Goal: Ask a question: Seek information or help from site administrators or community

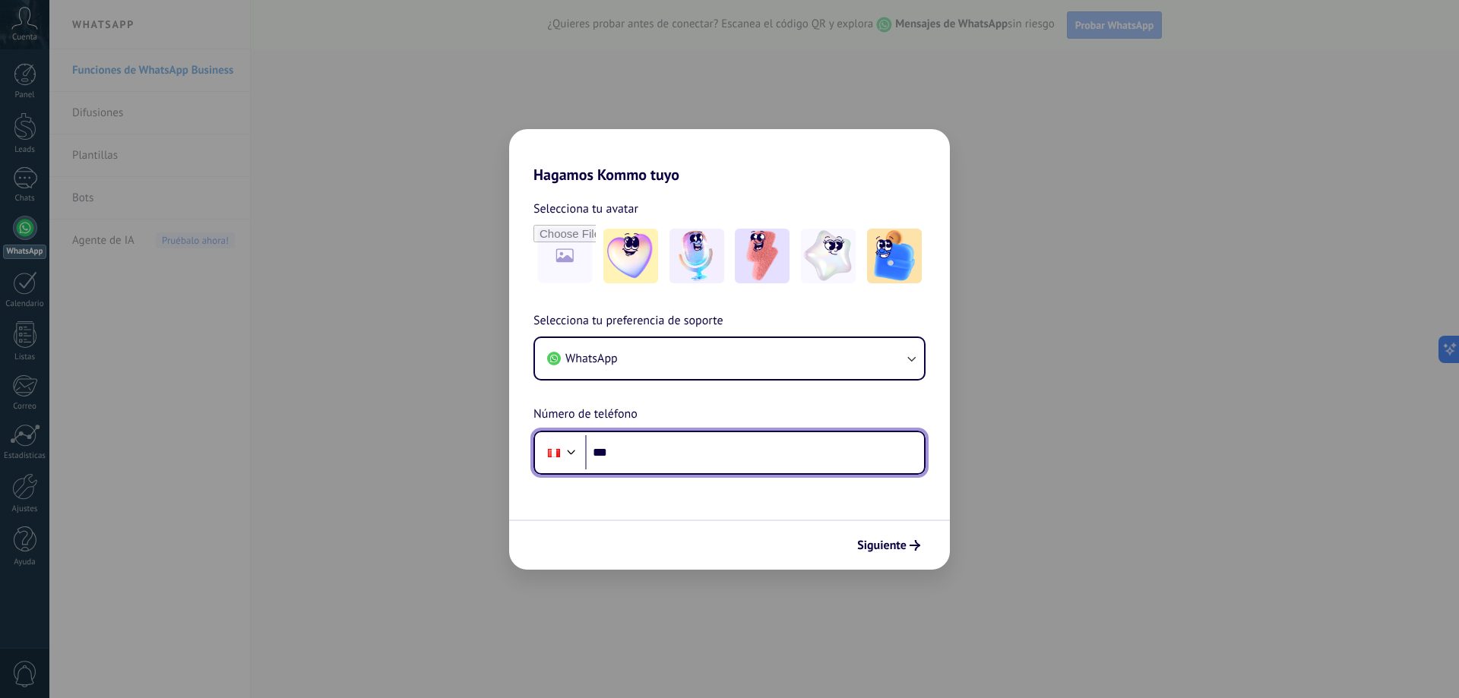
click at [690, 465] on input "***" at bounding box center [754, 452] width 339 height 35
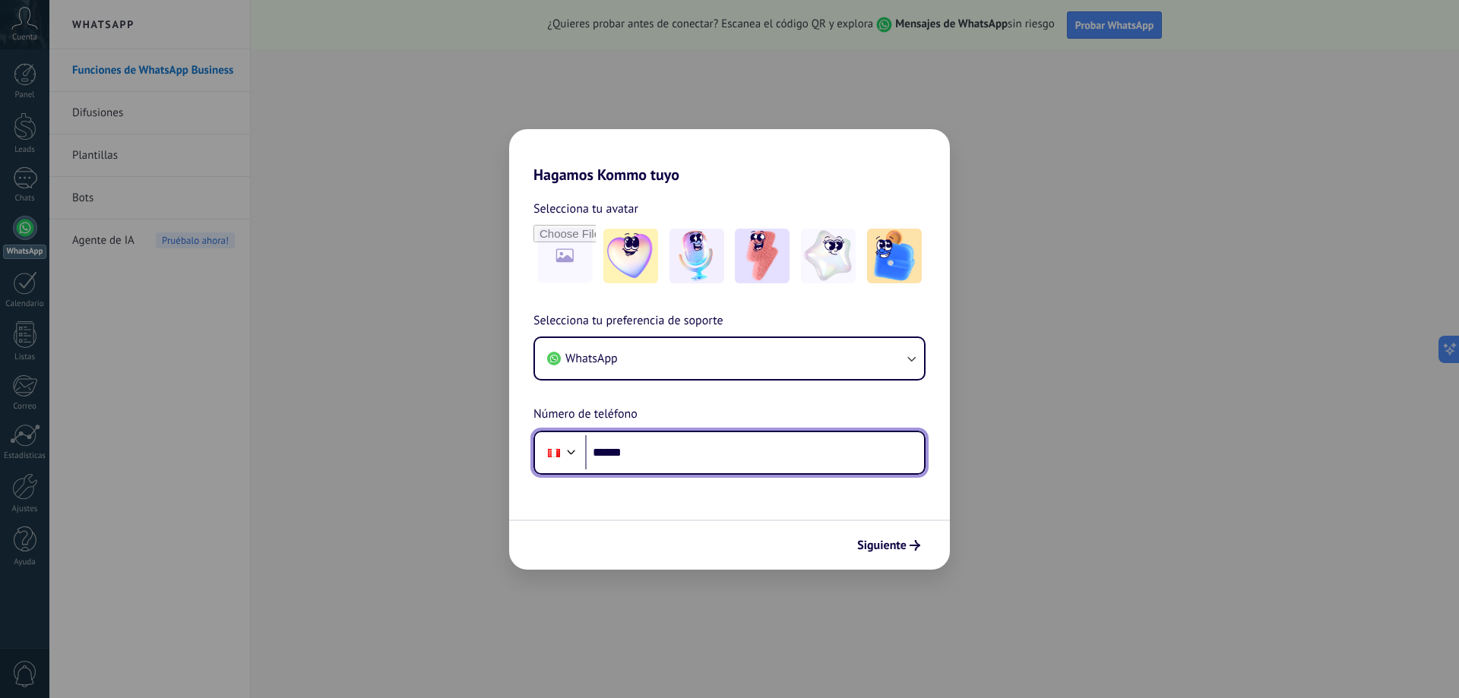
click at [690, 465] on input "******" at bounding box center [754, 452] width 339 height 35
type input "**********"
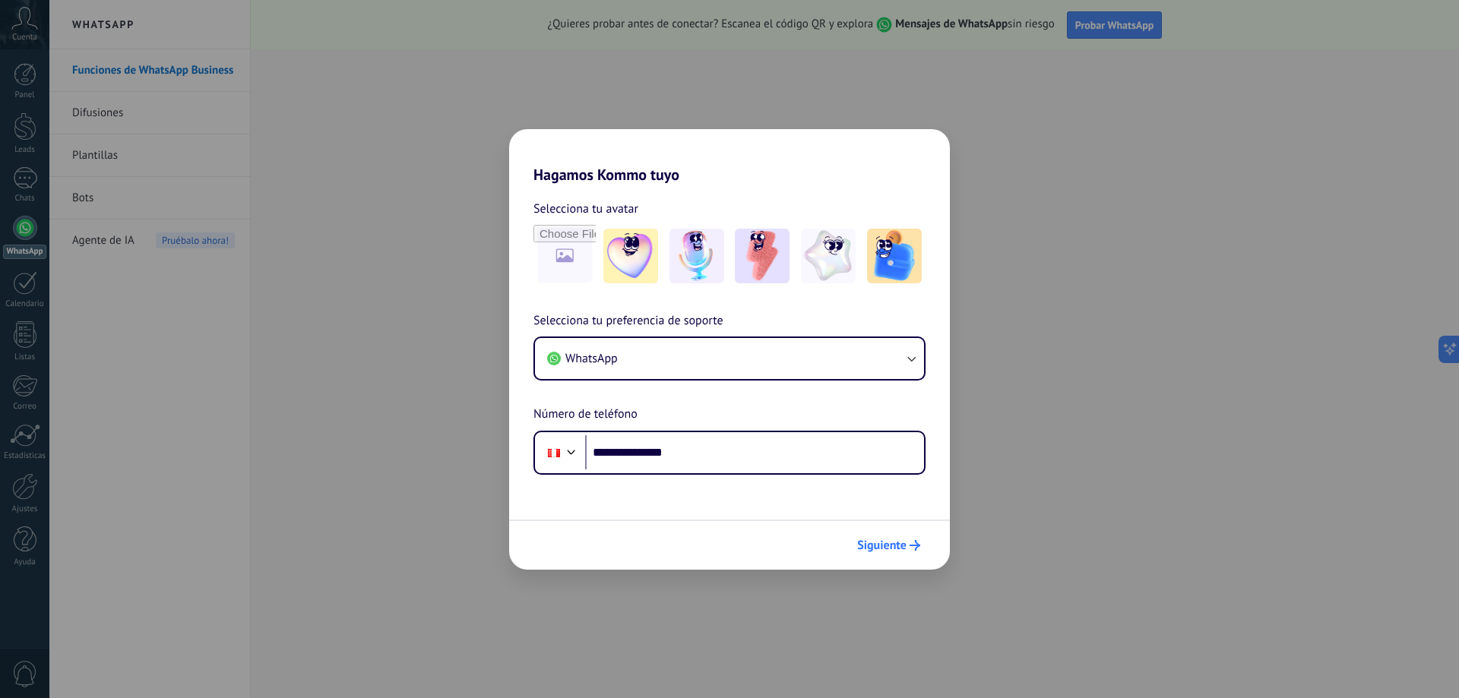
click at [893, 549] on span "Siguiente" at bounding box center [881, 545] width 49 height 11
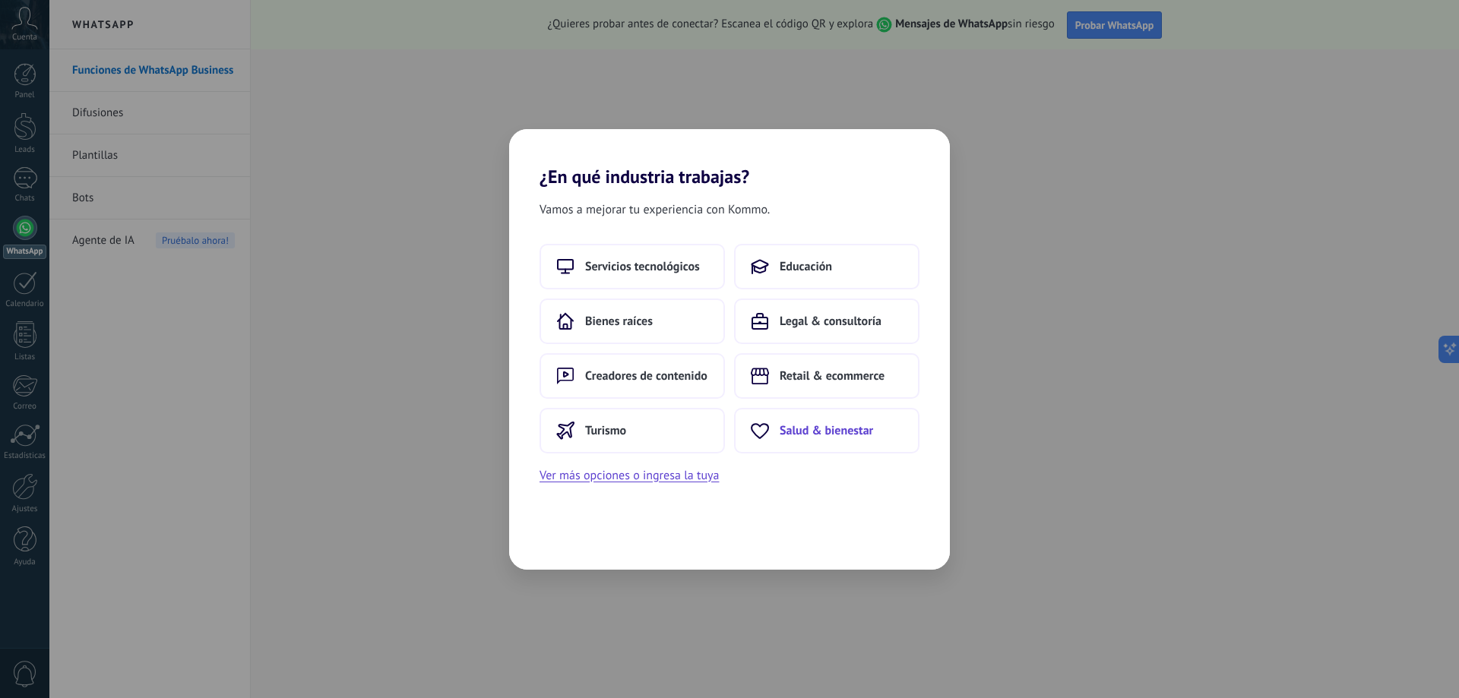
click at [805, 419] on button "Salud & bienestar" at bounding box center [826, 431] width 185 height 46
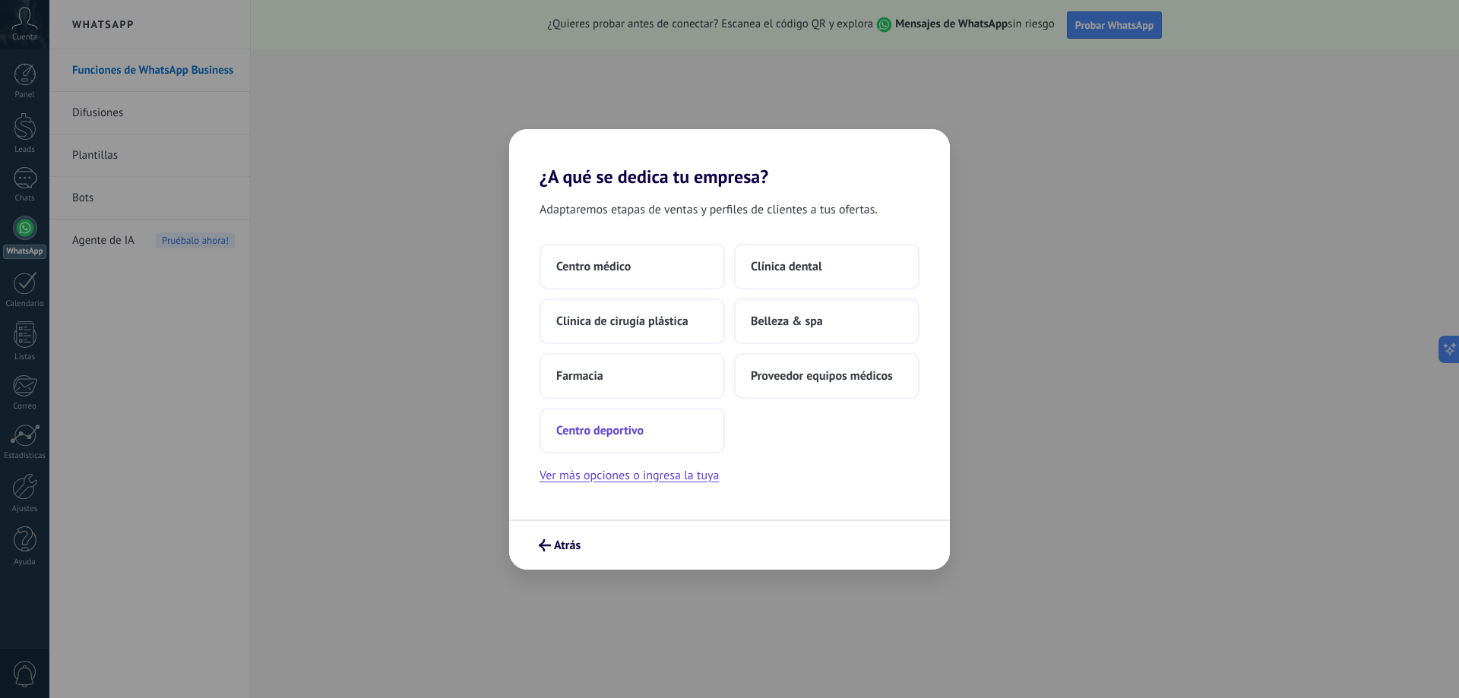
click at [639, 438] on button "Centro deportivo" at bounding box center [631, 431] width 185 height 46
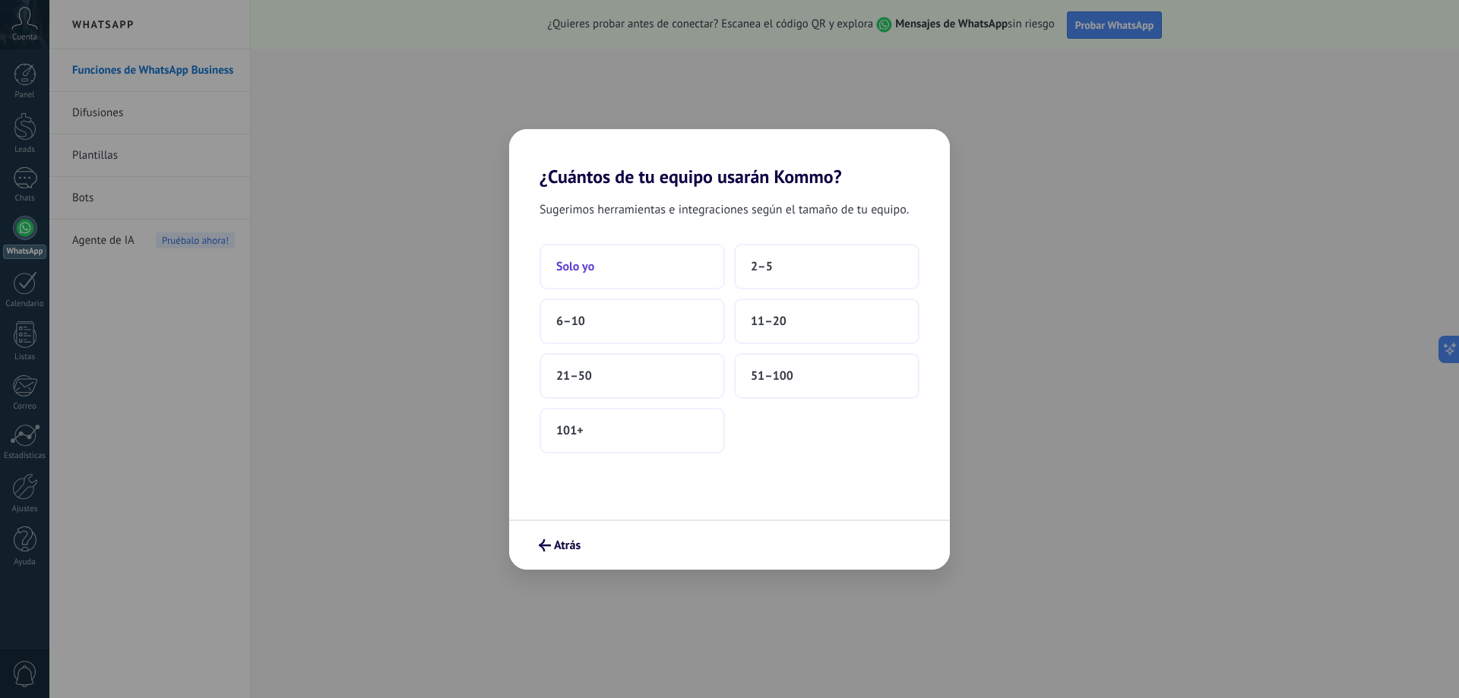
click at [649, 265] on button "Solo yo" at bounding box center [631, 267] width 185 height 46
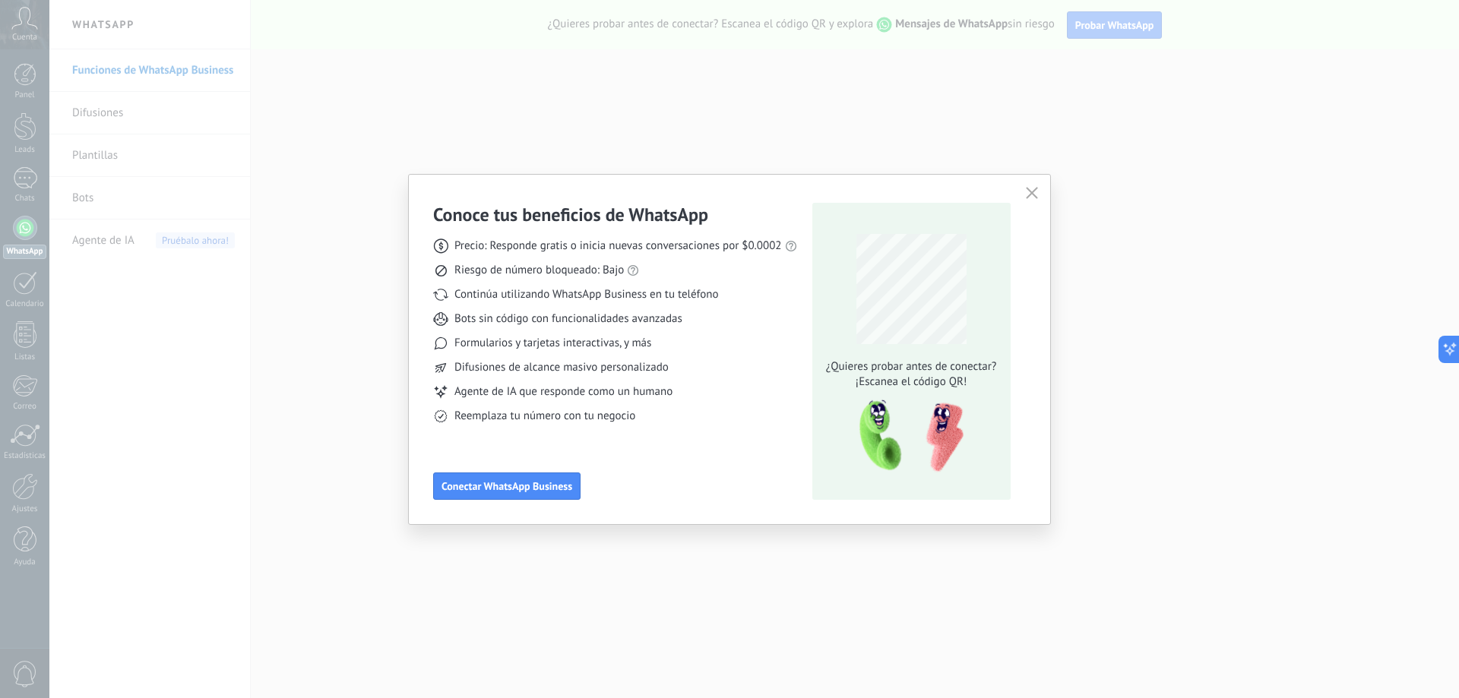
click at [1028, 190] on use "button" at bounding box center [1031, 192] width 11 height 11
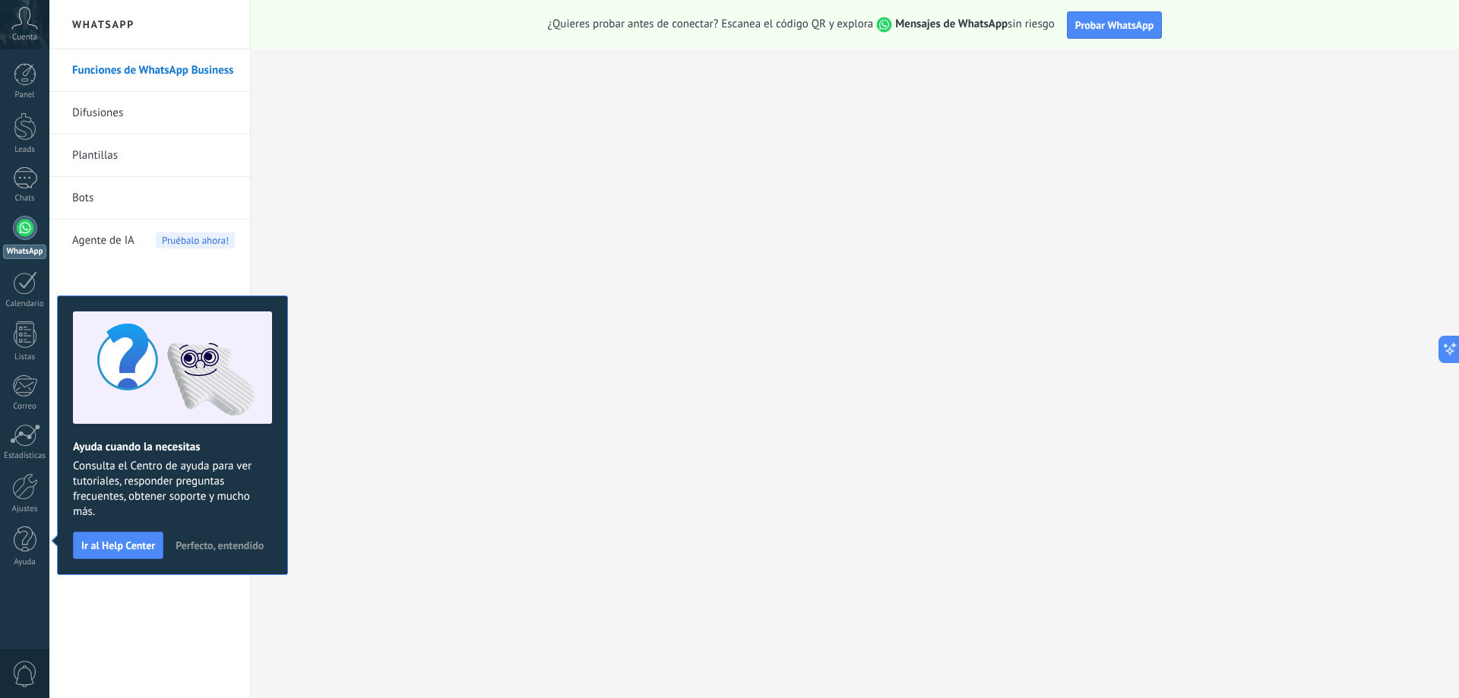
click at [229, 283] on div "Funciones de WhatsApp Business Difusiones Plantillas Bots Agente de IA Pruébalo…" at bounding box center [149, 373] width 201 height 649
click at [208, 610] on div "Funciones de WhatsApp Business Difusiones Plantillas Bots Agente de IA Pruébalo…" at bounding box center [149, 373] width 201 height 649
click at [248, 531] on div "Ayuda cuando la necesitas Consulta el Centro de ayuda para ver tutoriales, resp…" at bounding box center [172, 436] width 231 height 280
click at [240, 546] on span "Perfecto, entendido" at bounding box center [220, 545] width 88 height 11
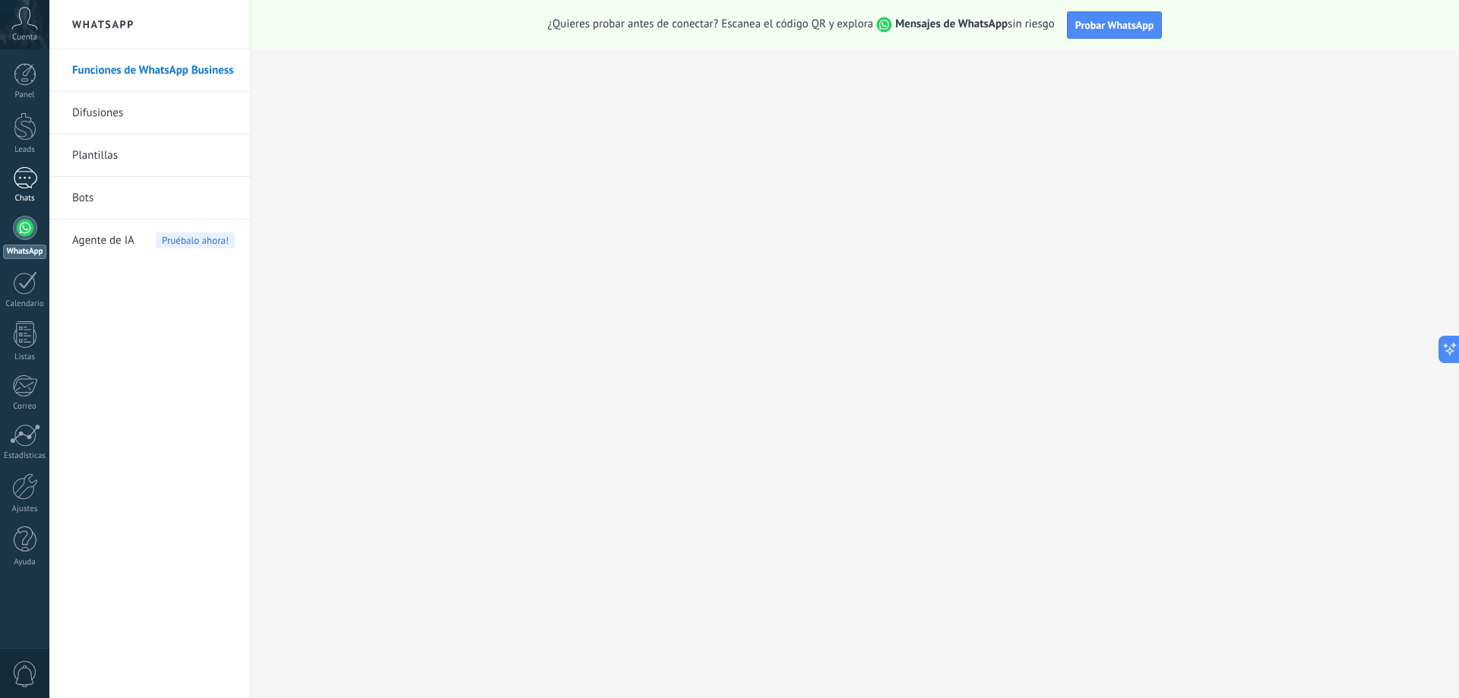
click at [17, 182] on div at bounding box center [25, 178] width 24 height 22
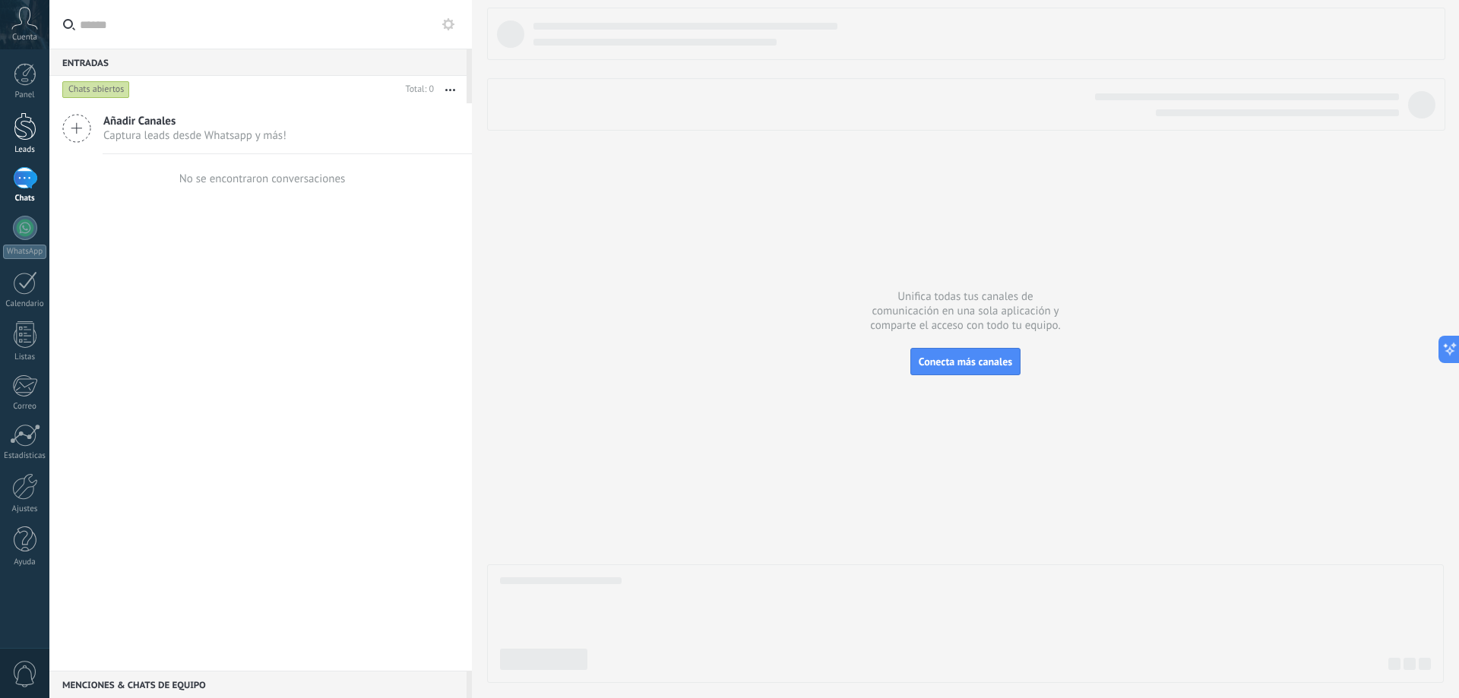
click at [21, 139] on div at bounding box center [25, 126] width 23 height 28
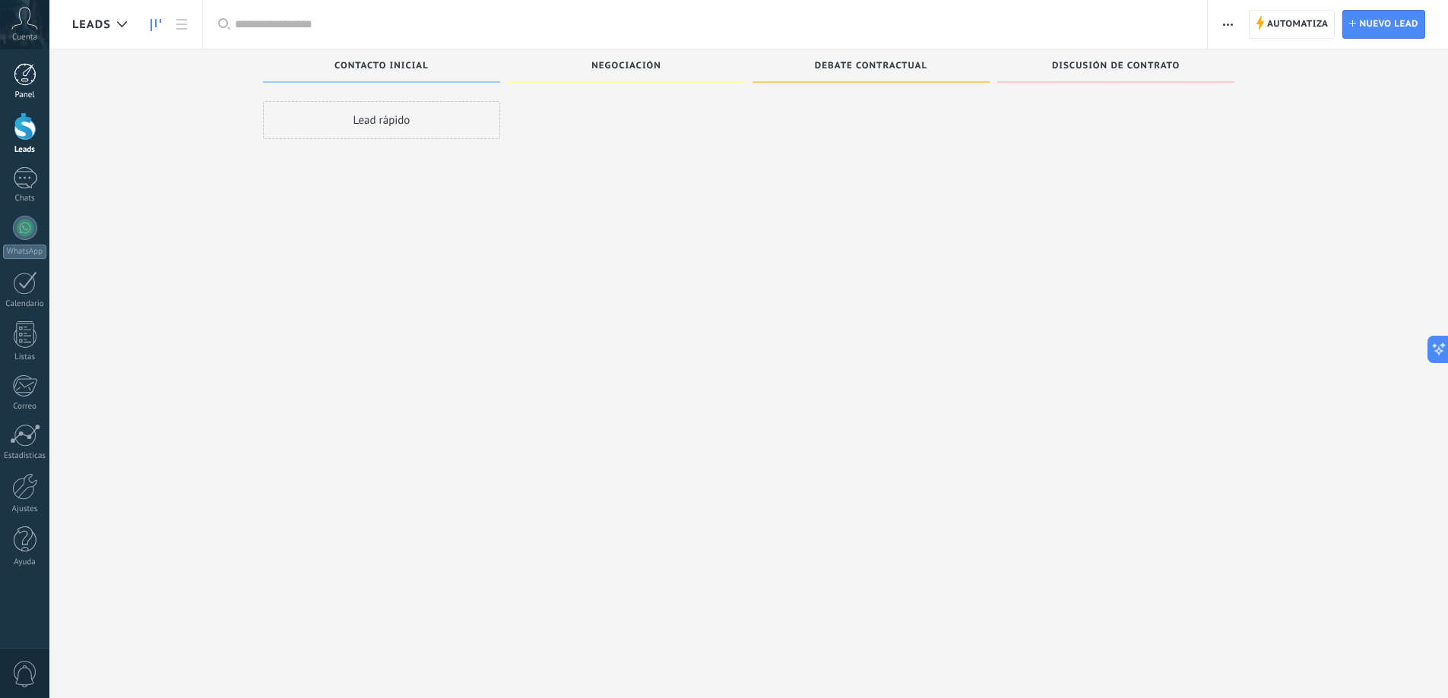
click at [20, 71] on div at bounding box center [25, 74] width 23 height 23
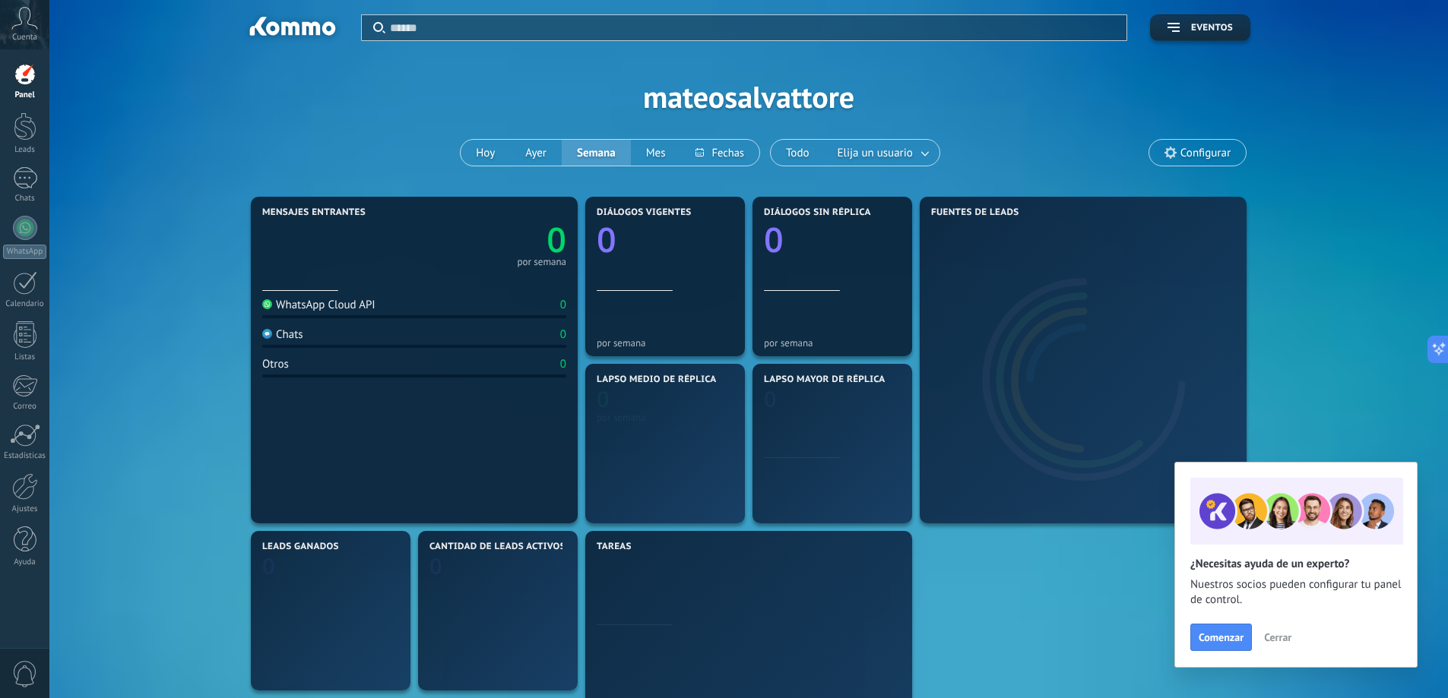
click at [21, 8] on use at bounding box center [25, 18] width 26 height 22
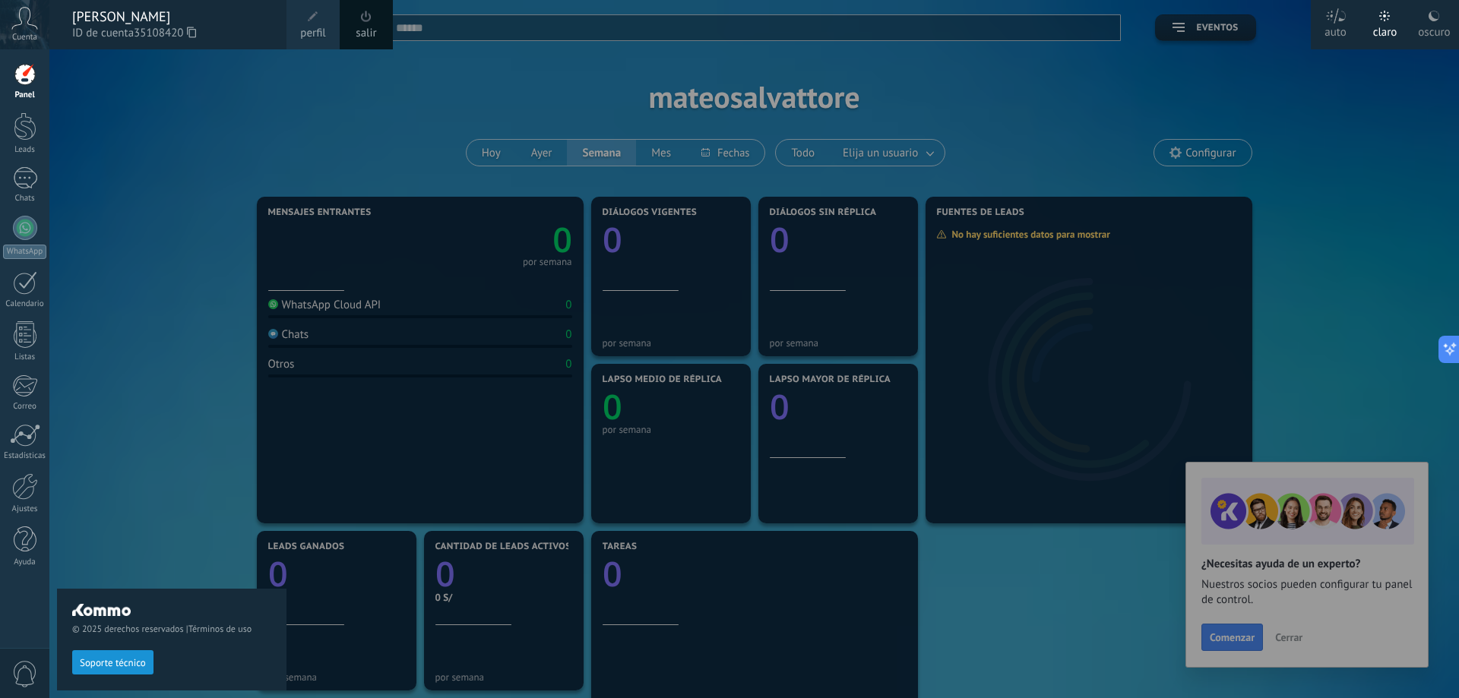
click at [17, 24] on icon at bounding box center [24, 18] width 27 height 23
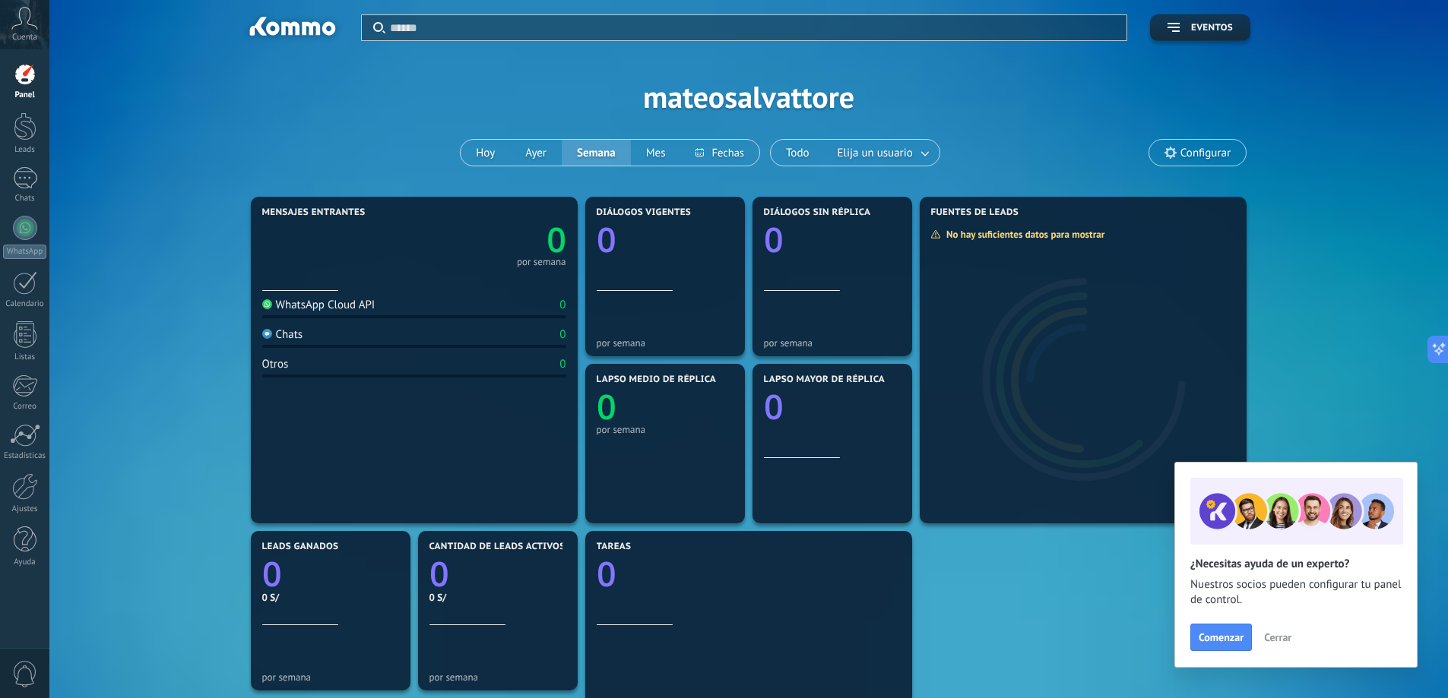
click at [10, 68] on link "Panel" at bounding box center [24, 81] width 49 height 37
click at [487, 151] on button "Hoy" at bounding box center [484, 153] width 49 height 26
click at [537, 153] on button "Ayer" at bounding box center [536, 153] width 52 height 26
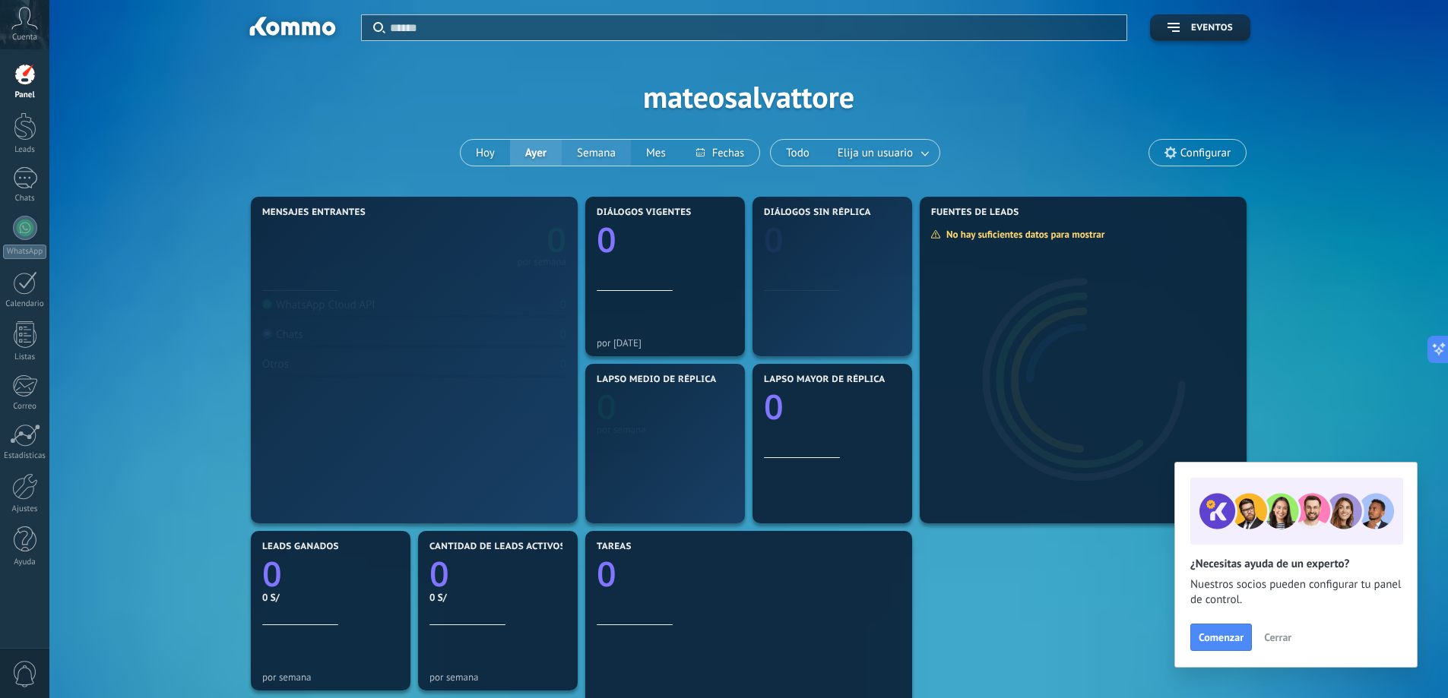
click at [608, 161] on button "Semana" at bounding box center [596, 153] width 69 height 26
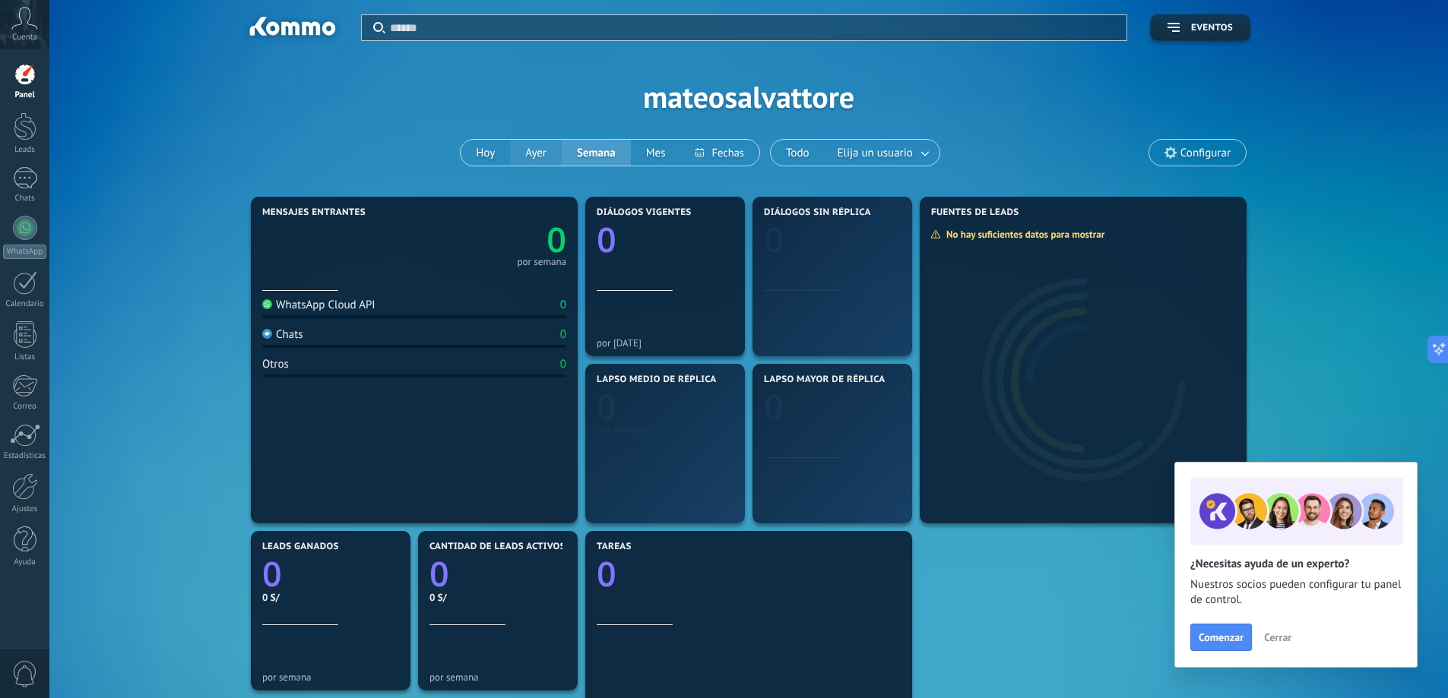
click at [544, 158] on button "Ayer" at bounding box center [536, 153] width 52 height 26
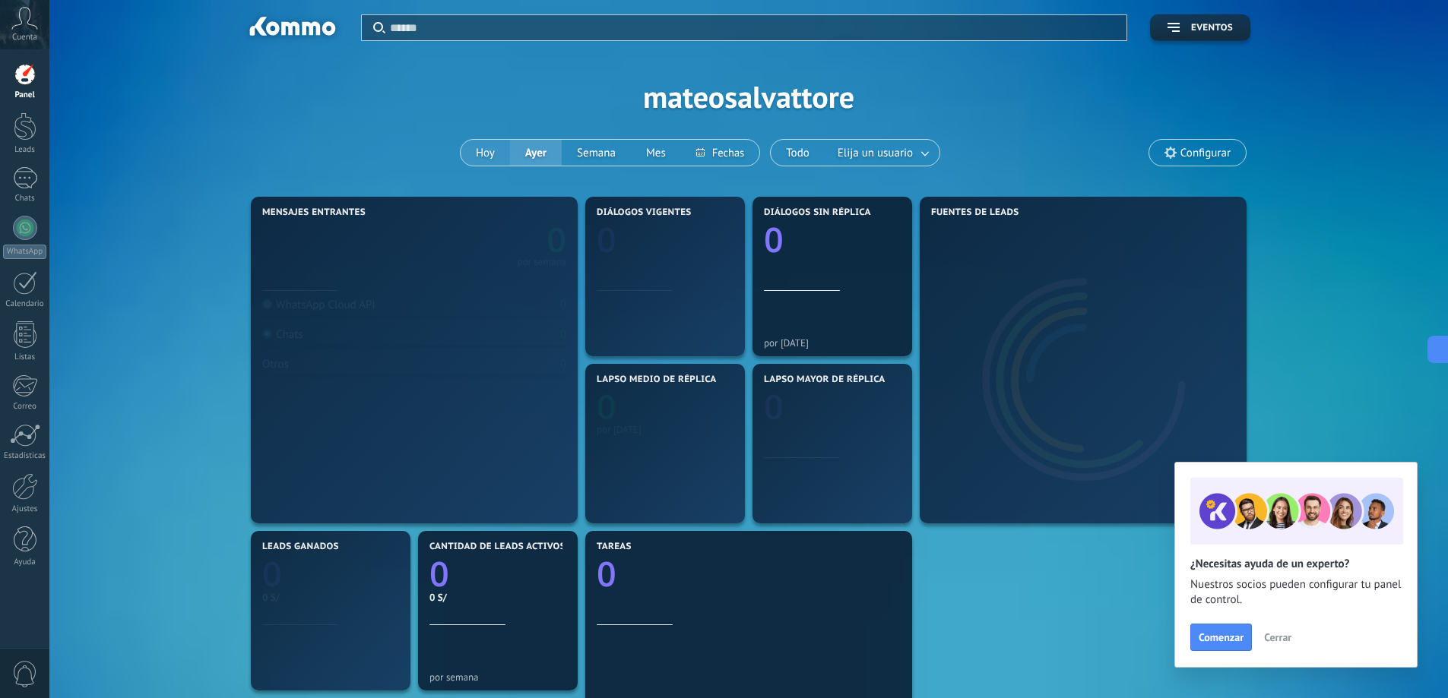
click at [476, 153] on button "Hoy" at bounding box center [484, 153] width 49 height 26
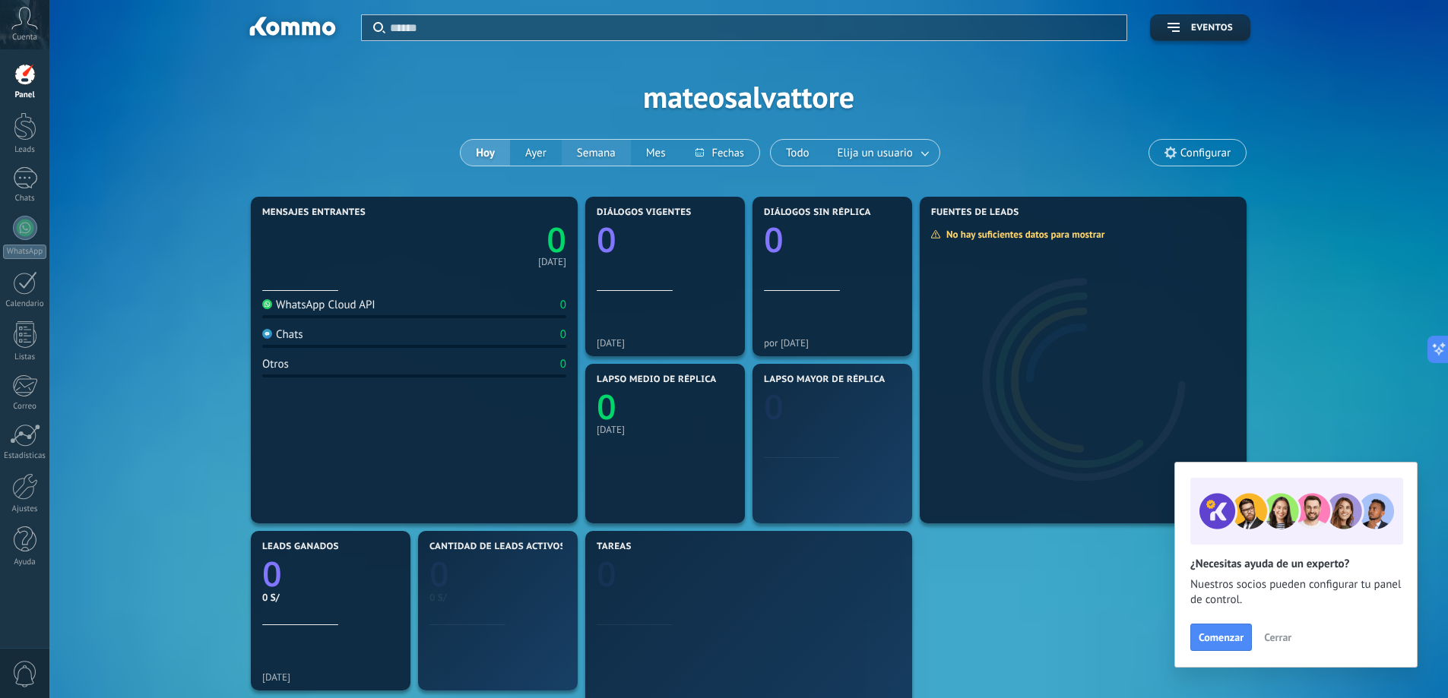
click at [572, 156] on button "Semana" at bounding box center [596, 153] width 69 height 26
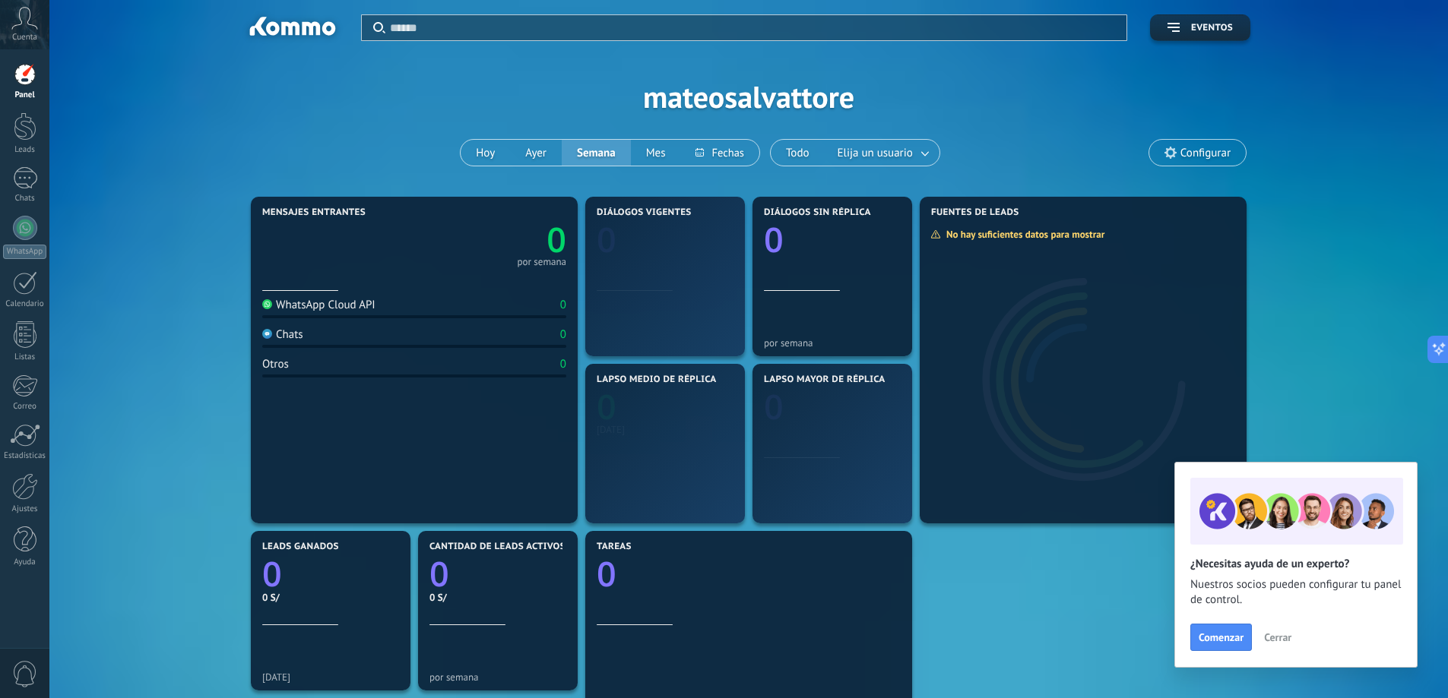
click at [1286, 633] on span "Cerrar" at bounding box center [1277, 637] width 27 height 11
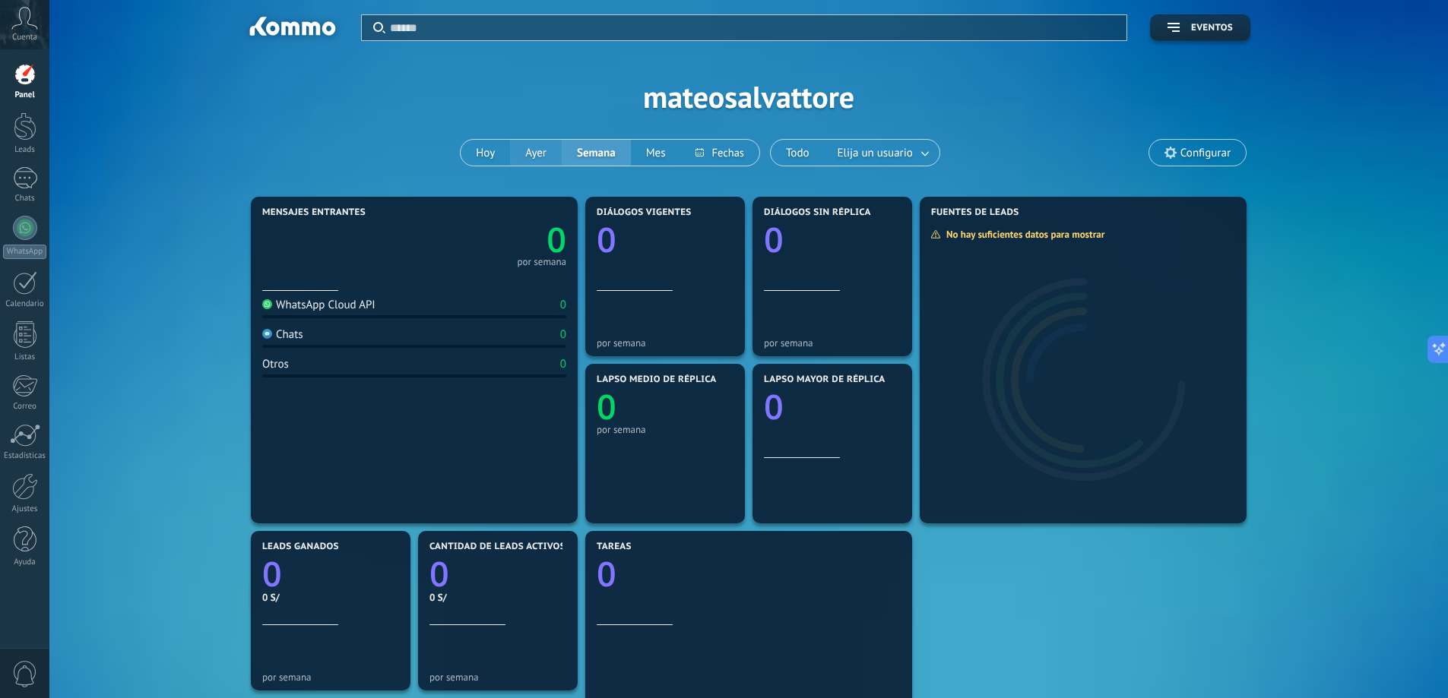
click at [514, 153] on button "Ayer" at bounding box center [536, 153] width 52 height 26
click at [496, 148] on button "Hoy" at bounding box center [484, 153] width 49 height 26
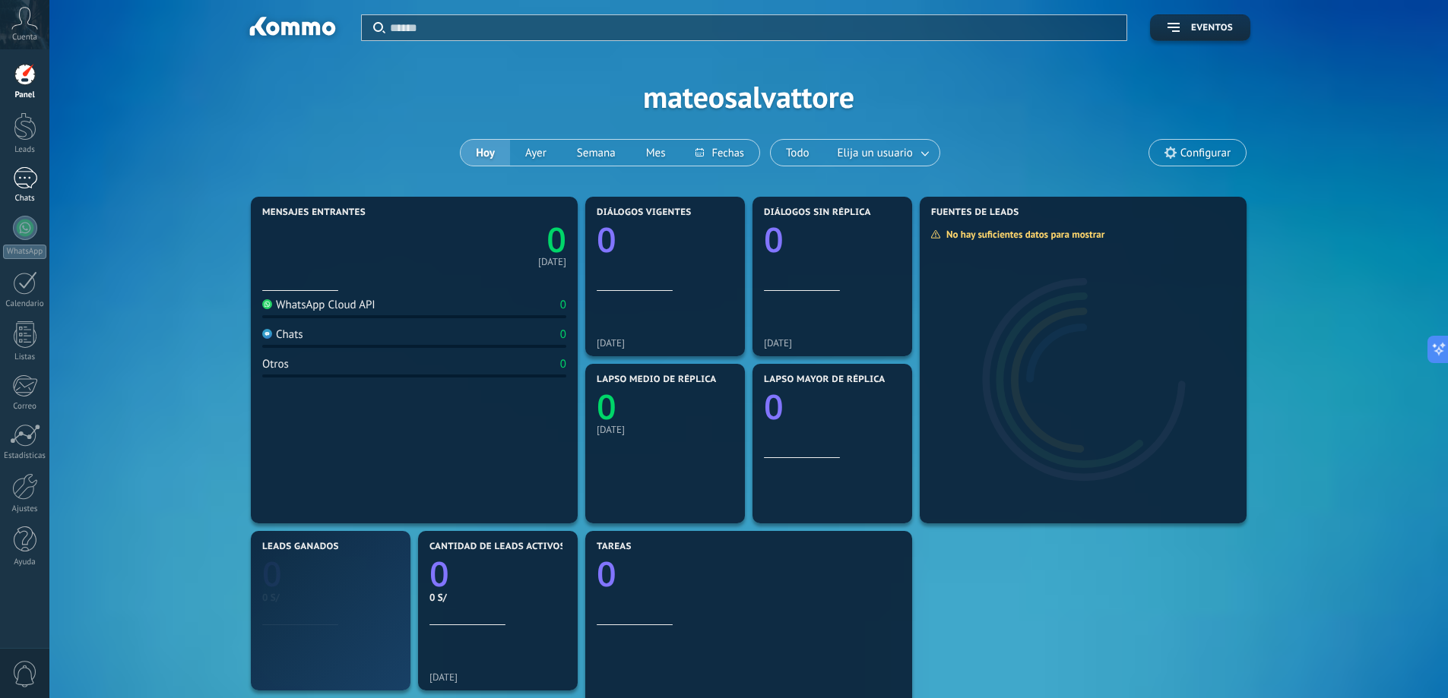
click at [25, 189] on link "Chats" at bounding box center [24, 185] width 49 height 36
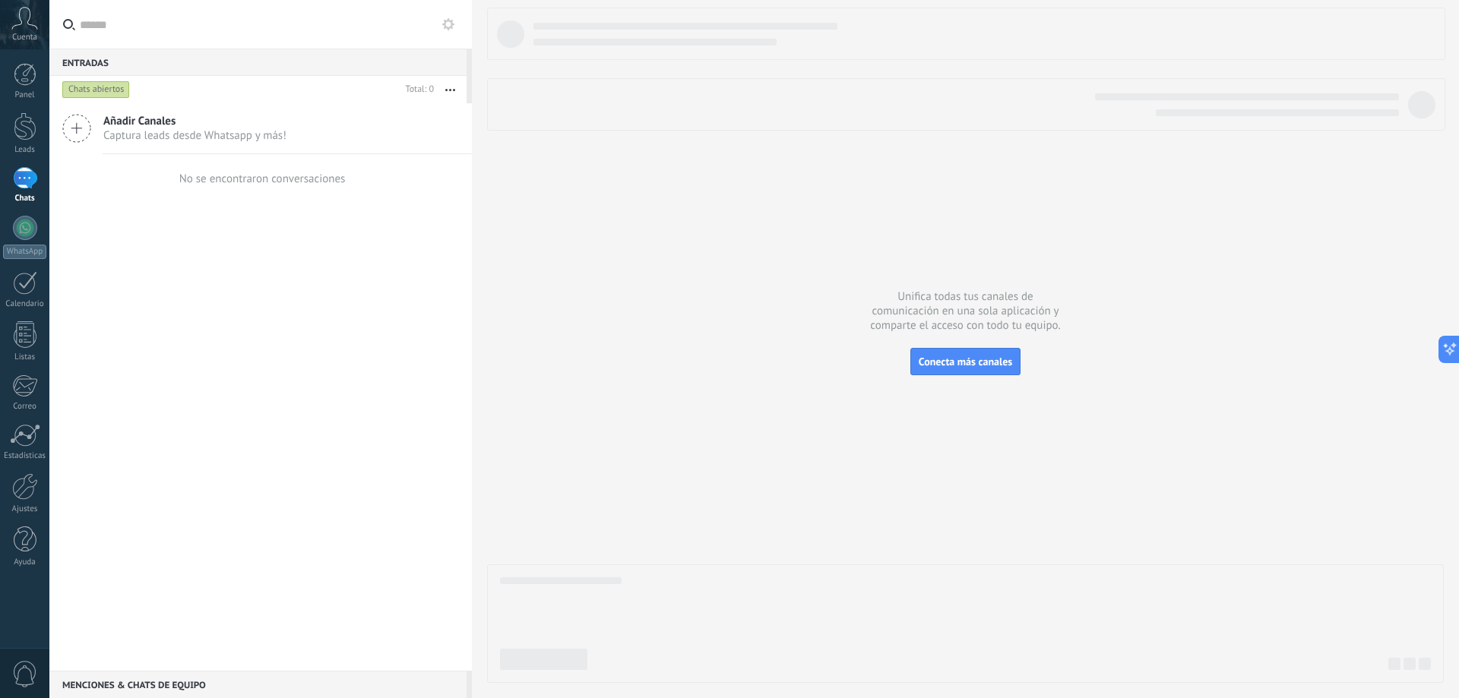
click at [27, 215] on div "Panel Leads Chats WhatsApp Clientes" at bounding box center [24, 323] width 49 height 520
click at [22, 549] on div at bounding box center [25, 540] width 23 height 27
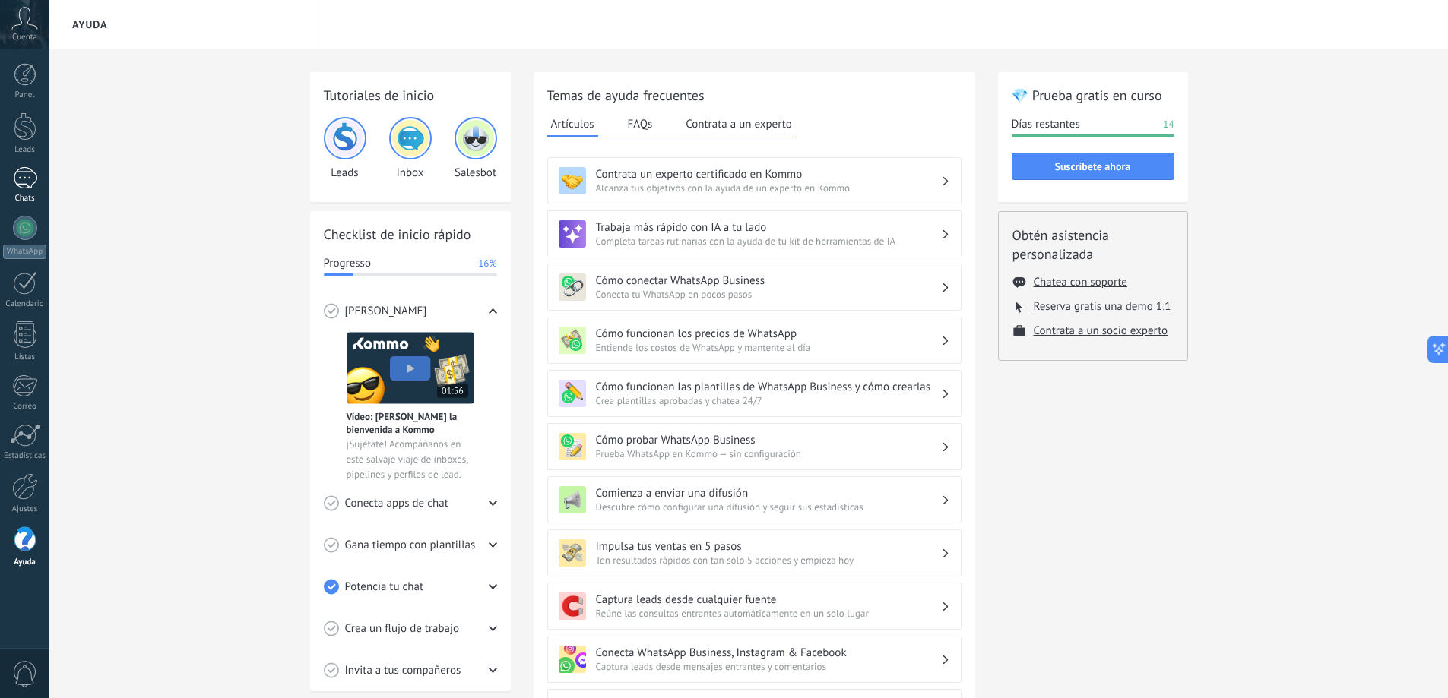
click at [20, 197] on div "Chats" at bounding box center [25, 199] width 44 height 10
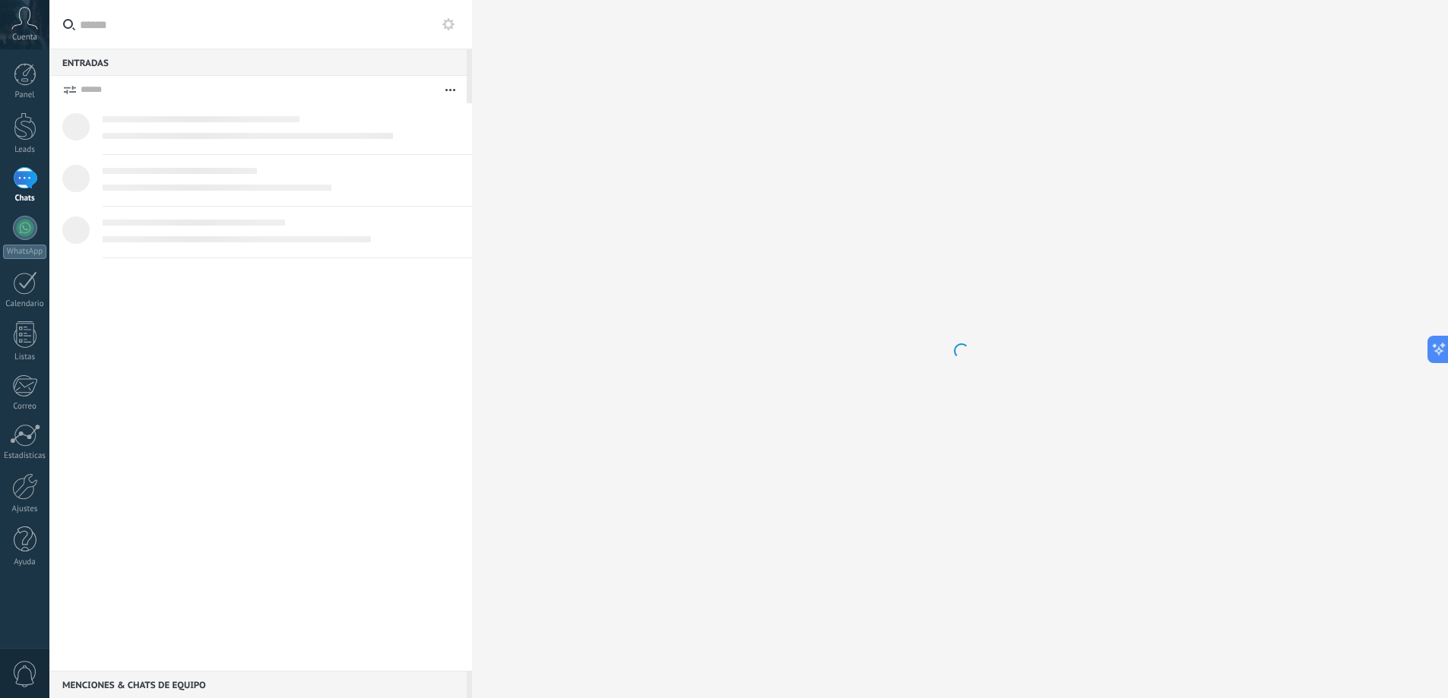
click at [20, 197] on div "Chats" at bounding box center [25, 199] width 44 height 10
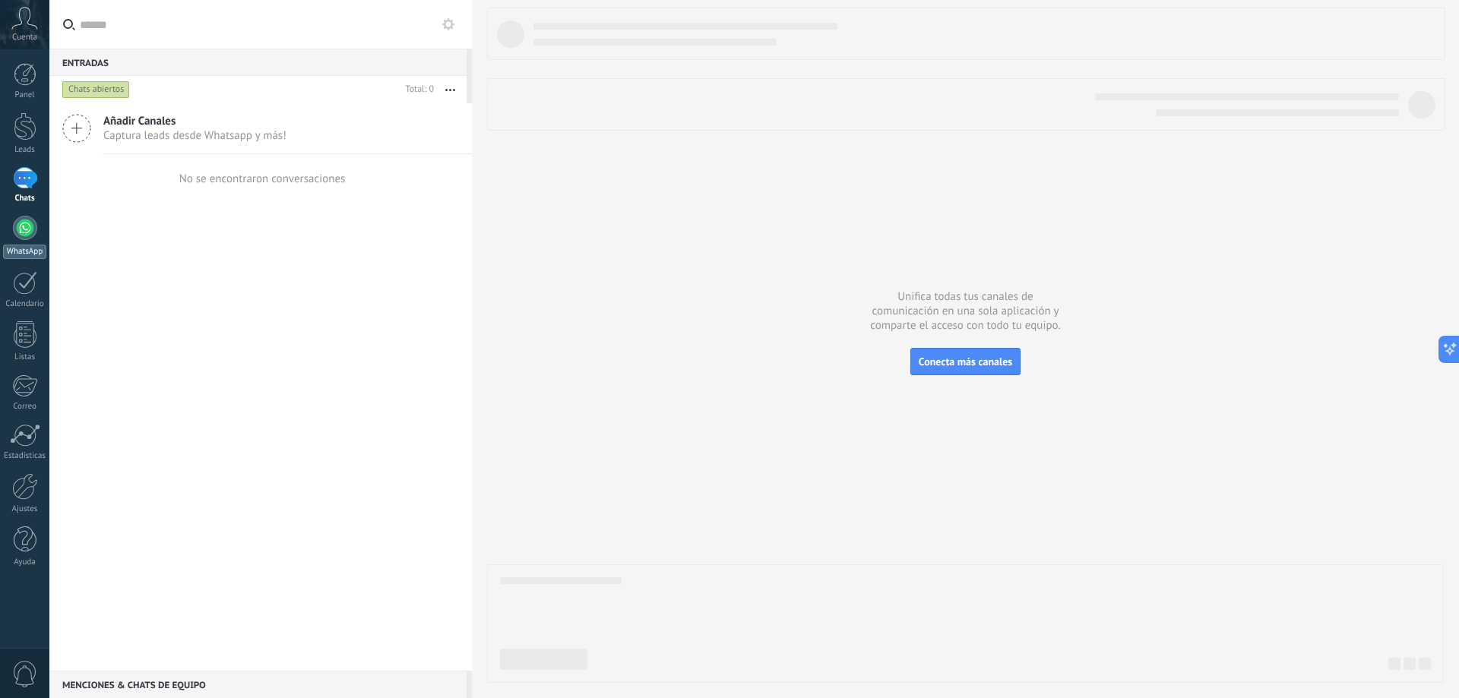
click at [15, 233] on div at bounding box center [25, 228] width 24 height 24
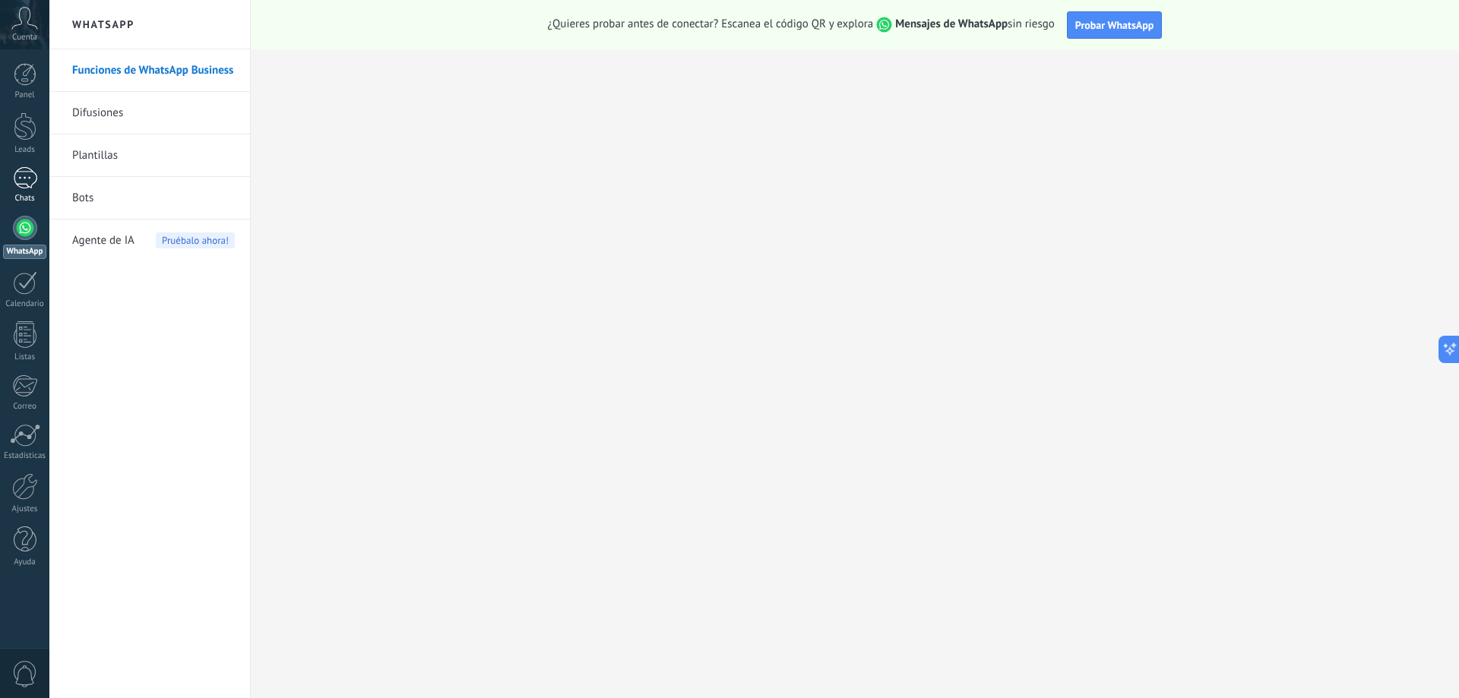
click at [0, 167] on link "Chats" at bounding box center [24, 185] width 49 height 36
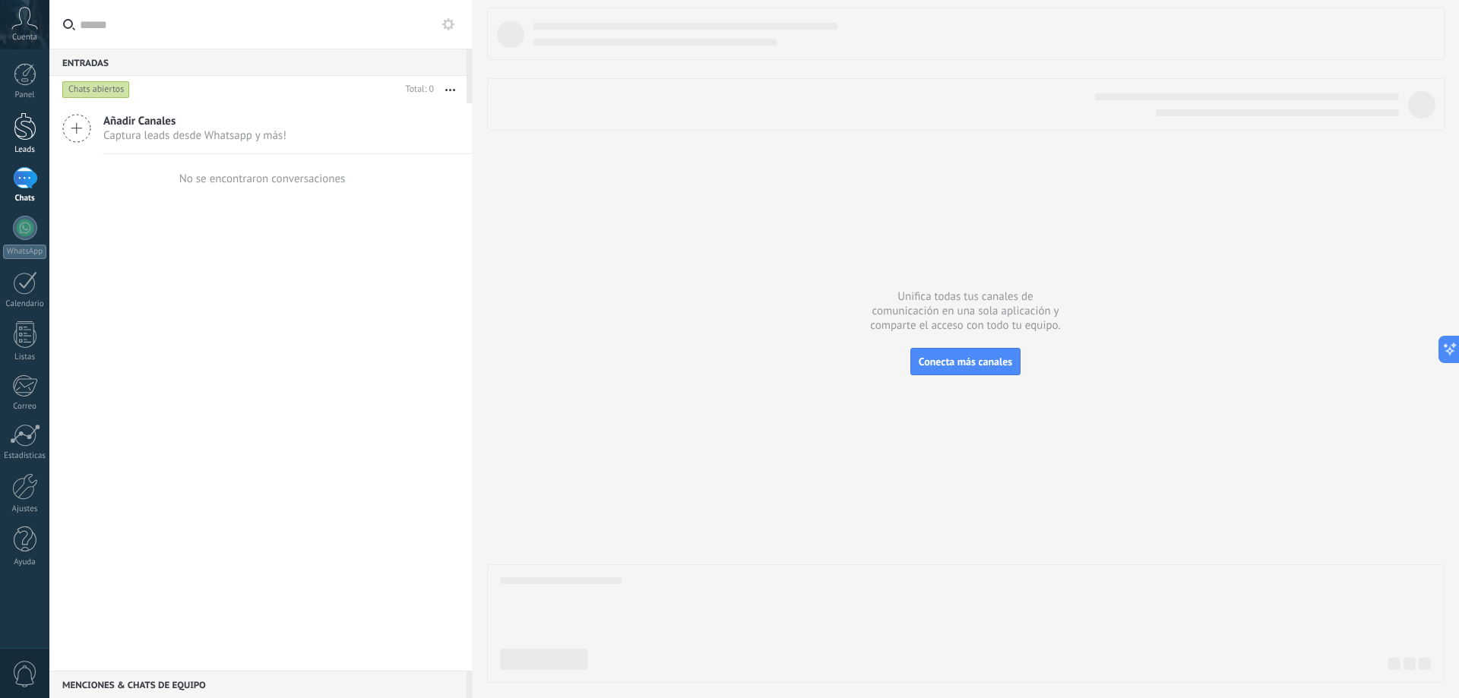
click at [14, 132] on div at bounding box center [25, 126] width 23 height 28
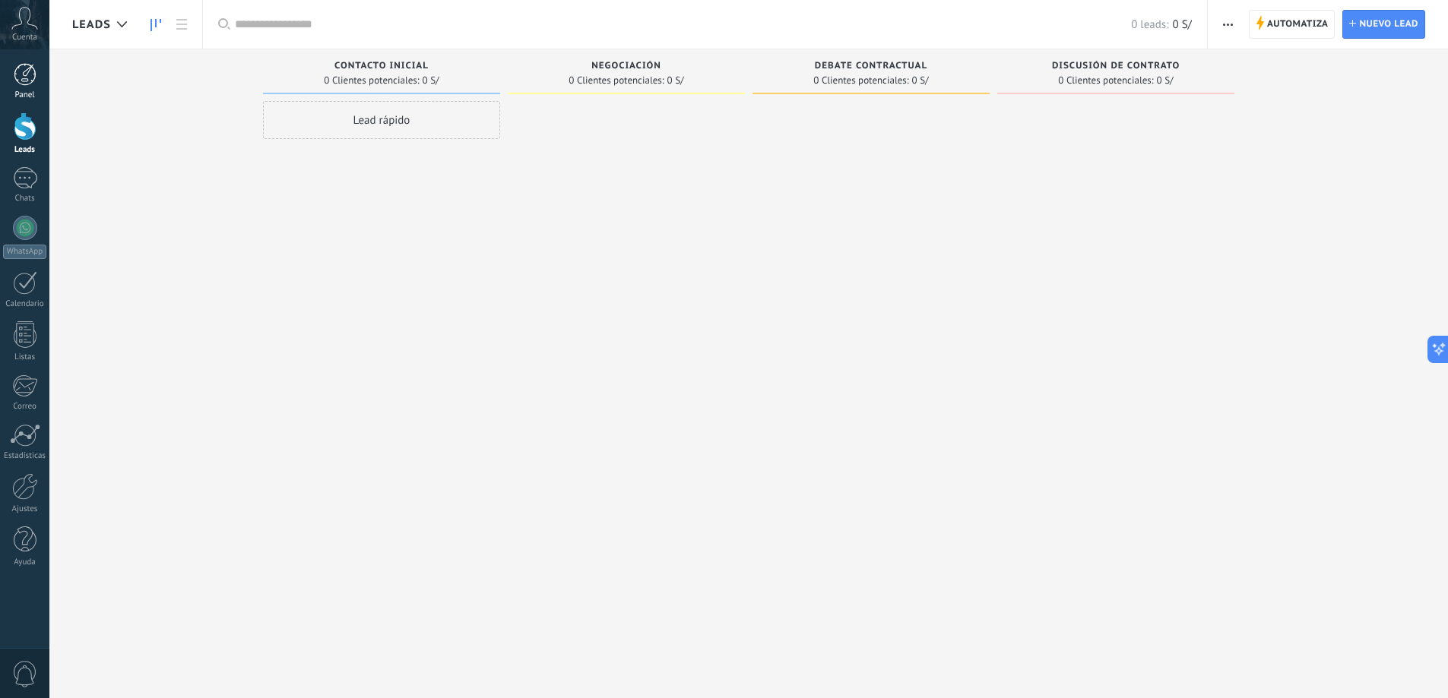
click at [23, 79] on div at bounding box center [25, 74] width 23 height 23
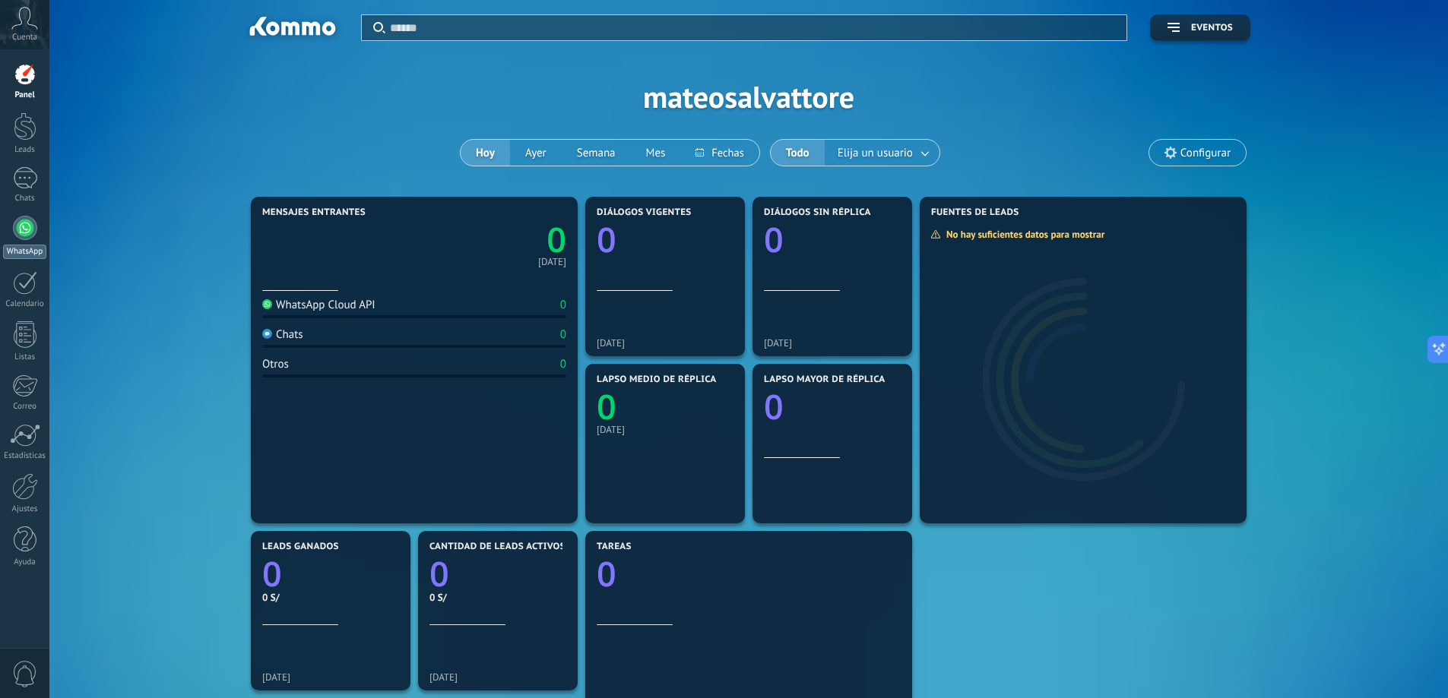
click at [17, 223] on div at bounding box center [25, 228] width 24 height 24
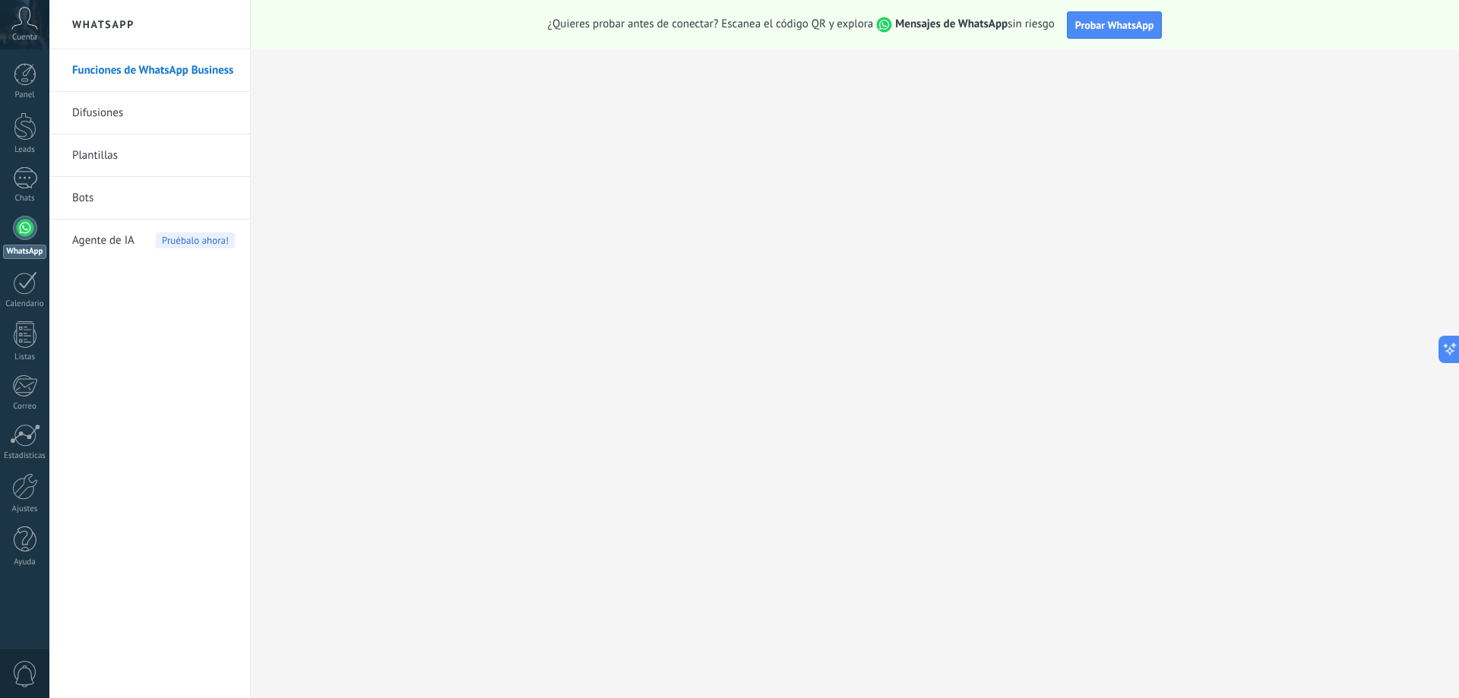
click at [14, 39] on span "Cuenta" at bounding box center [24, 38] width 25 height 10
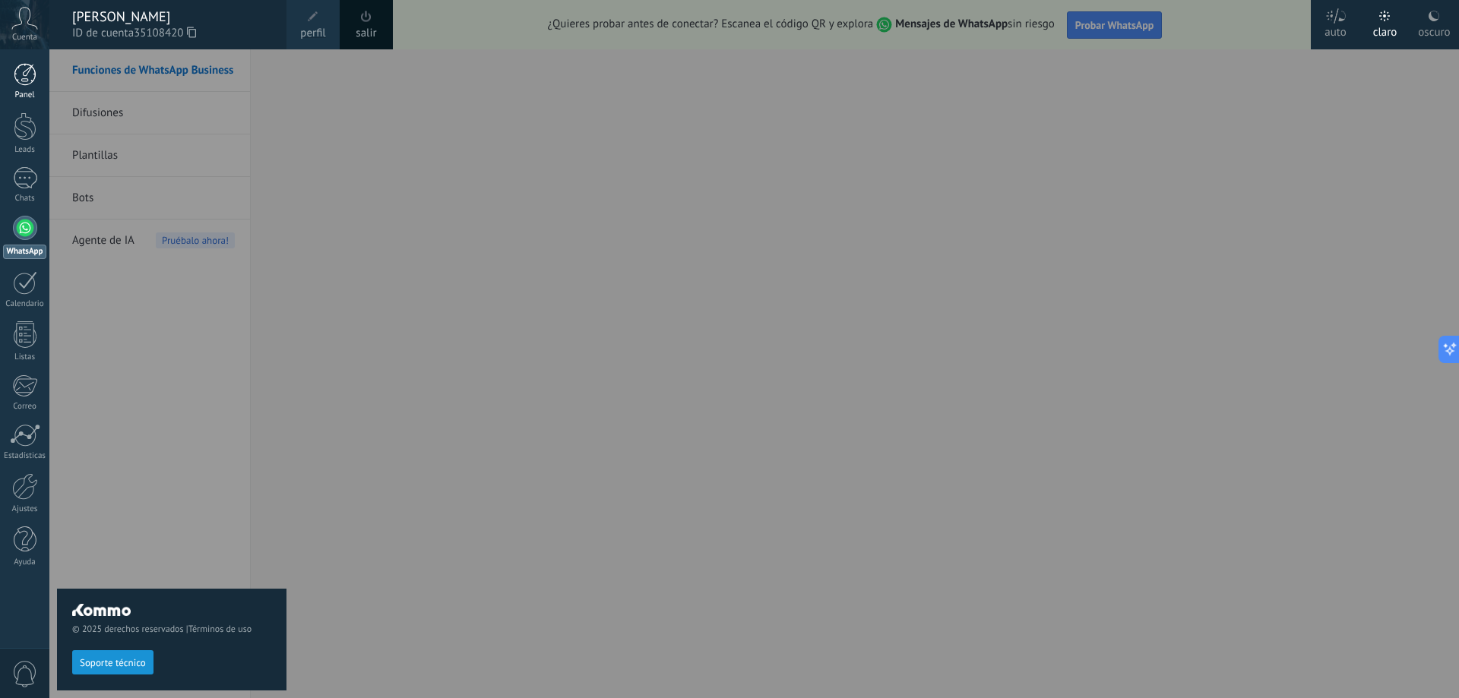
click at [24, 83] on div at bounding box center [25, 74] width 23 height 23
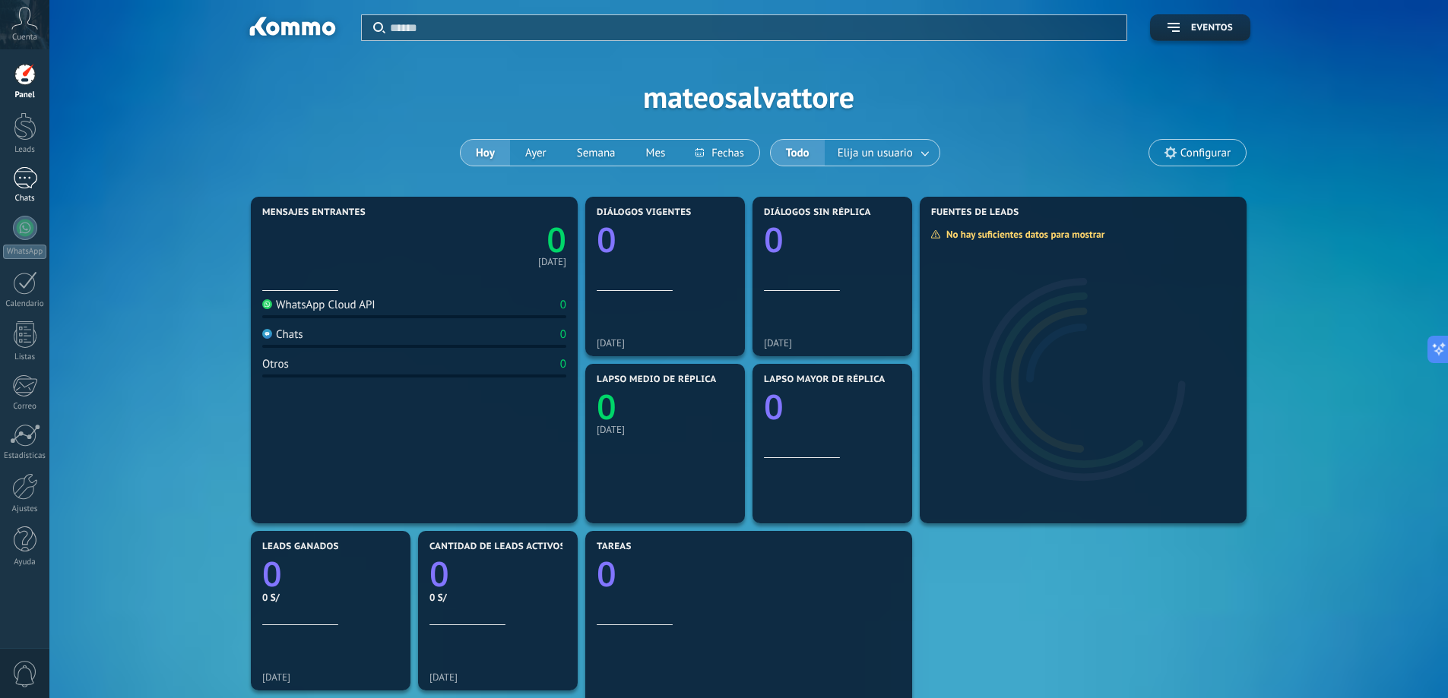
click at [42, 176] on link "Chats" at bounding box center [24, 185] width 49 height 36
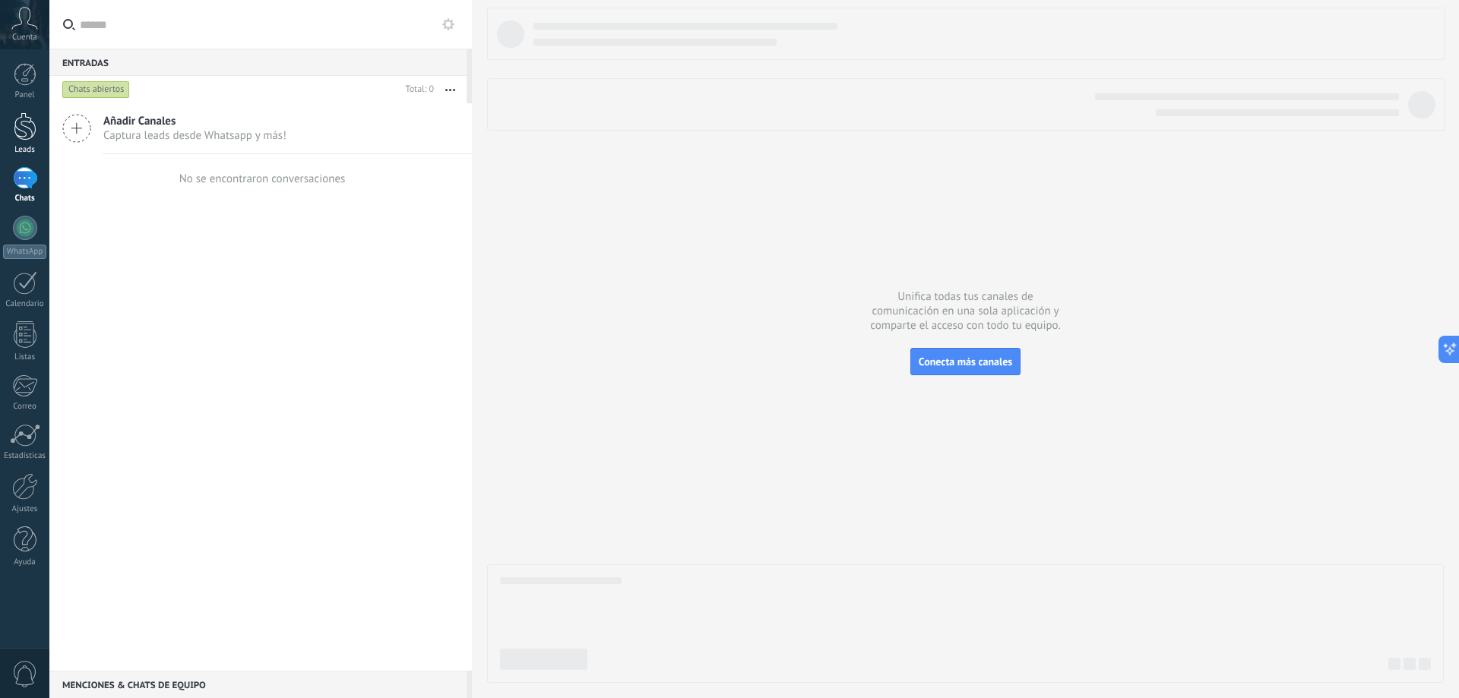
click at [17, 138] on div at bounding box center [25, 126] width 23 height 28
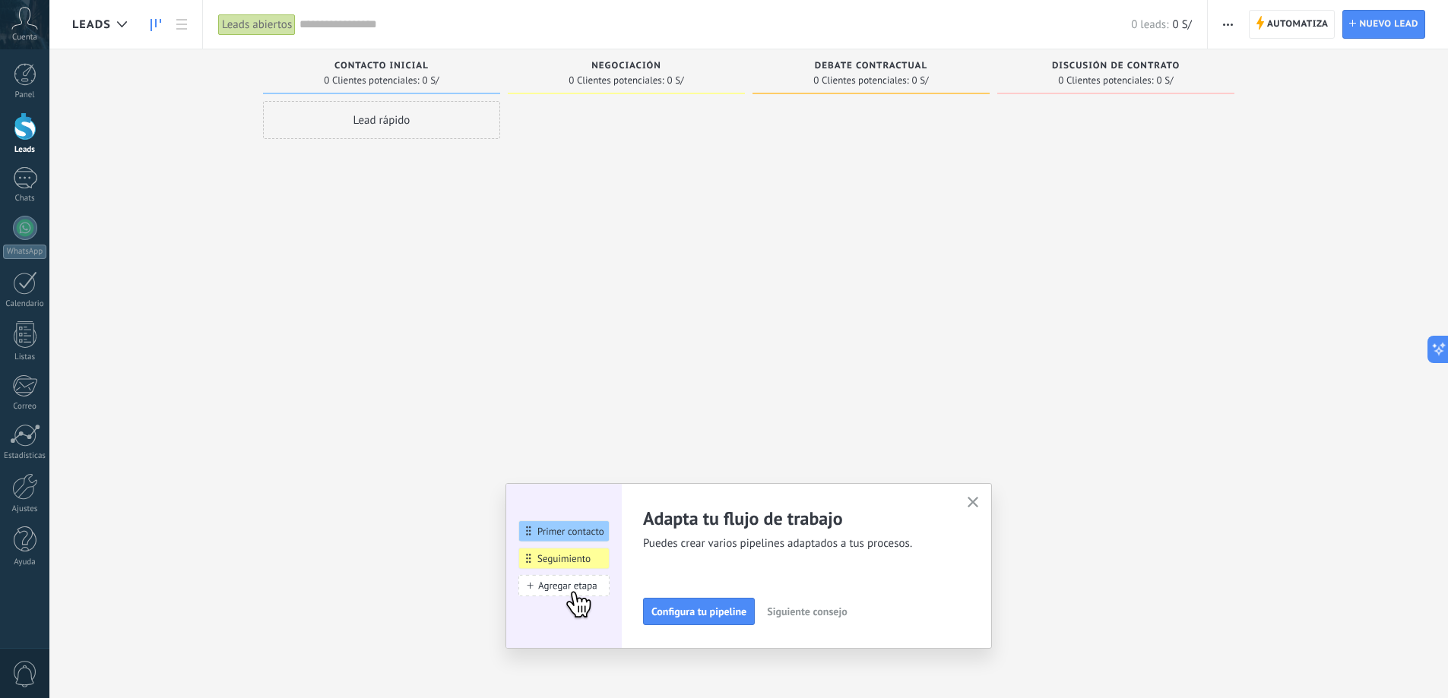
click at [992, 498] on div "Adapta tu flujo de trabajo Puedes crear varios pipelines adaptados a tus proces…" at bounding box center [748, 566] width 486 height 166
click at [979, 504] on use "button" at bounding box center [972, 502] width 11 height 11
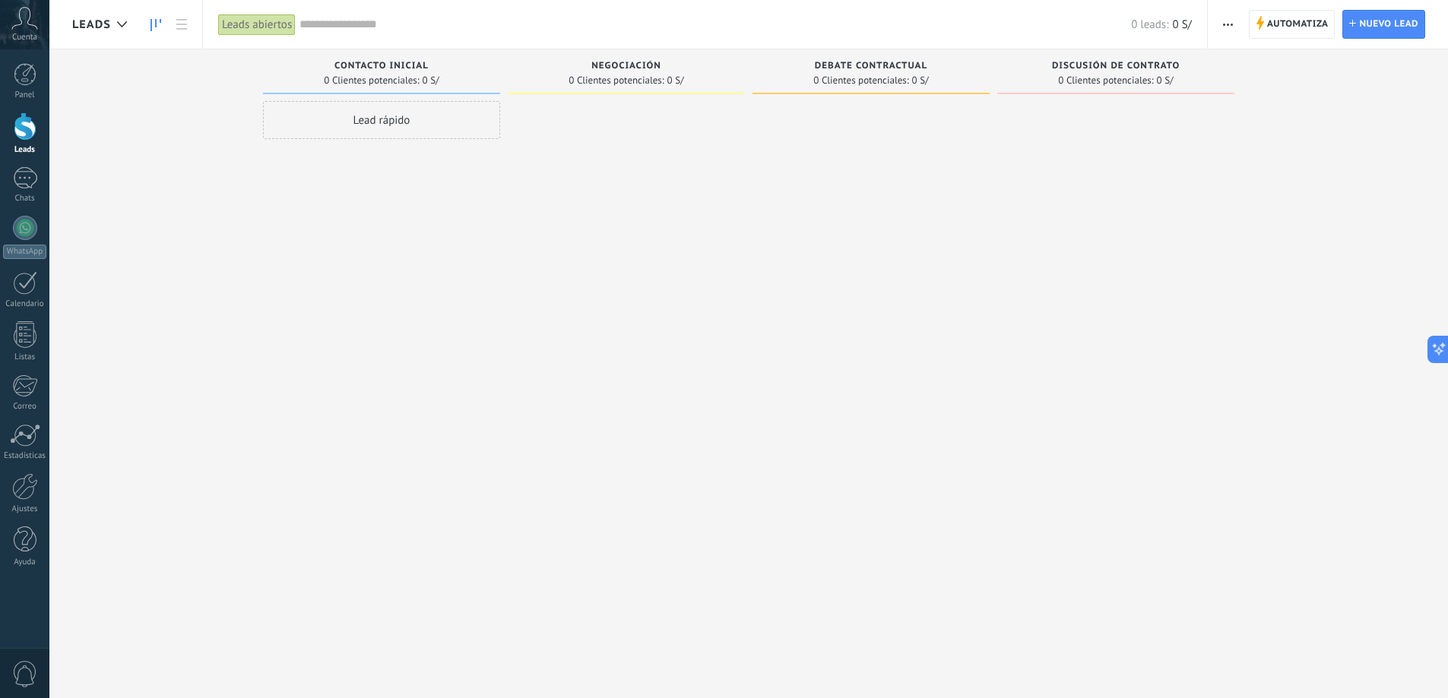
click at [16, 24] on icon at bounding box center [24, 18] width 27 height 23
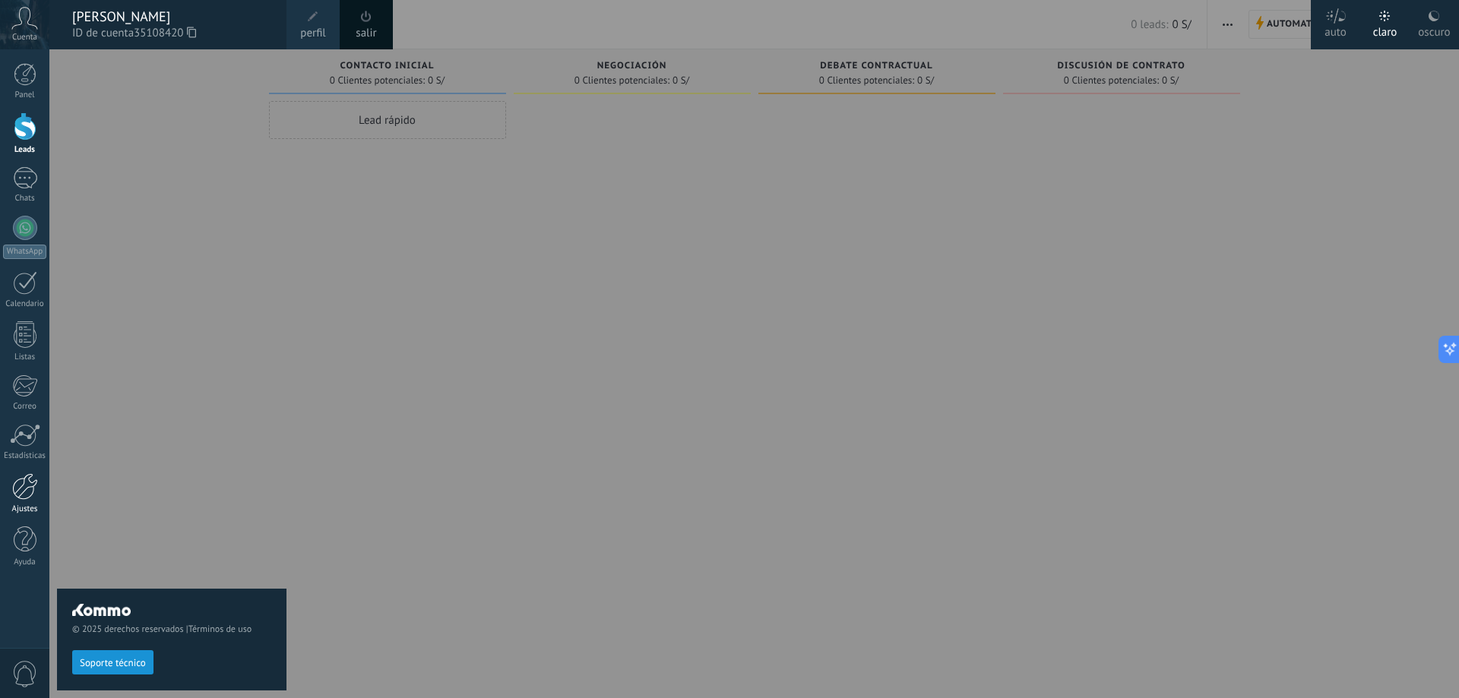
click at [21, 495] on div at bounding box center [25, 486] width 26 height 27
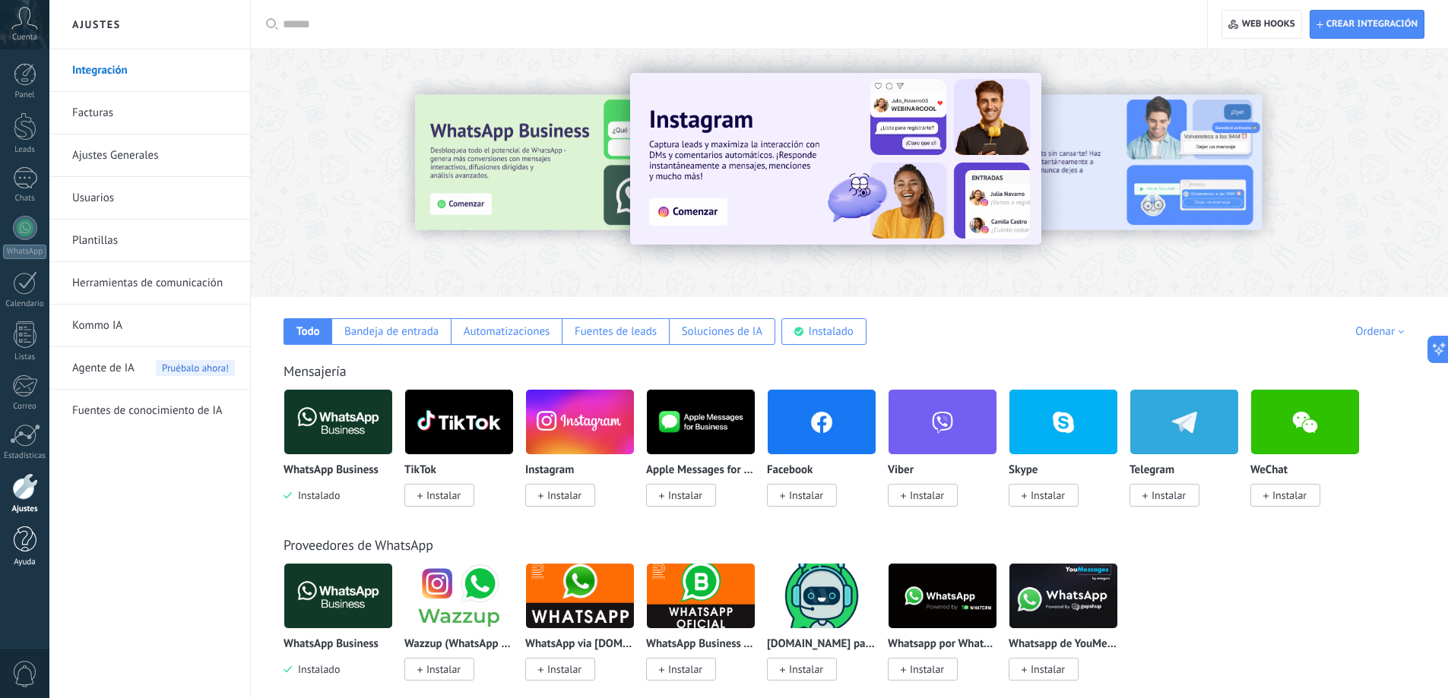
click at [23, 557] on link "Ayuda" at bounding box center [24, 547] width 49 height 41
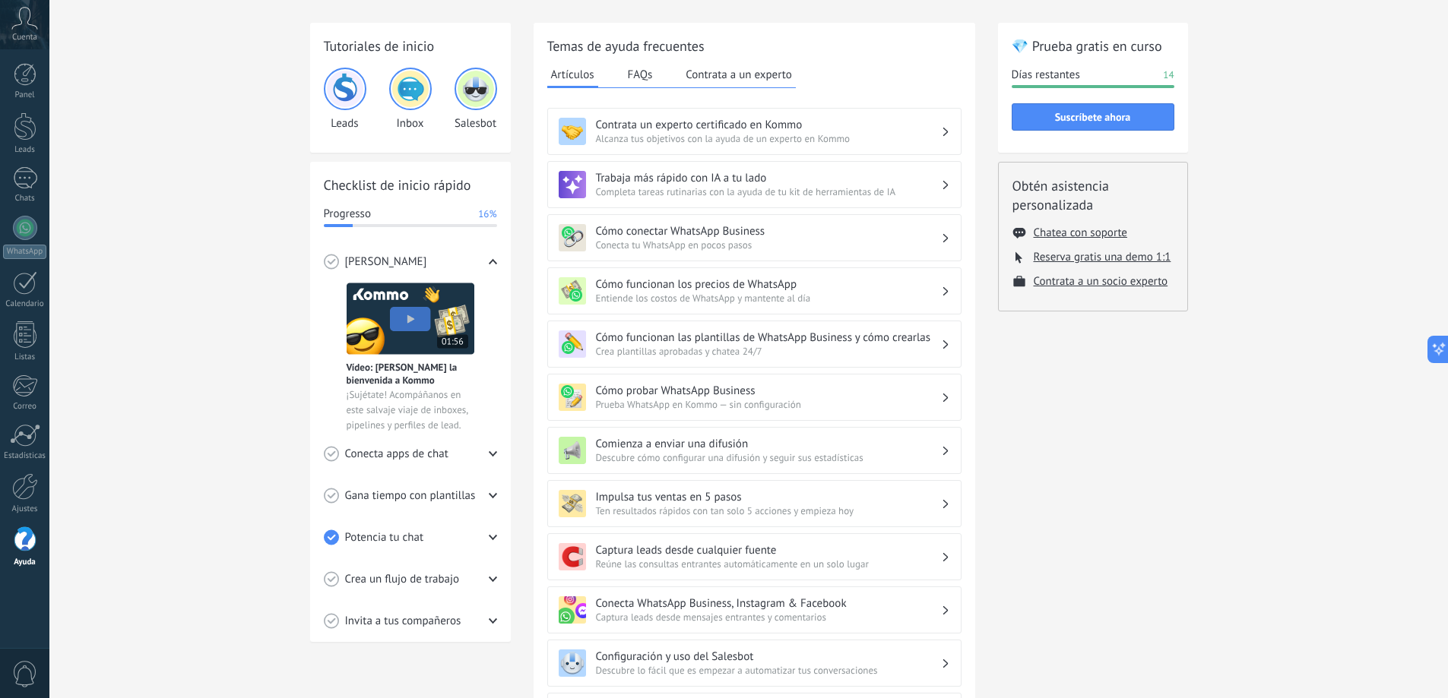
scroll to position [76, 0]
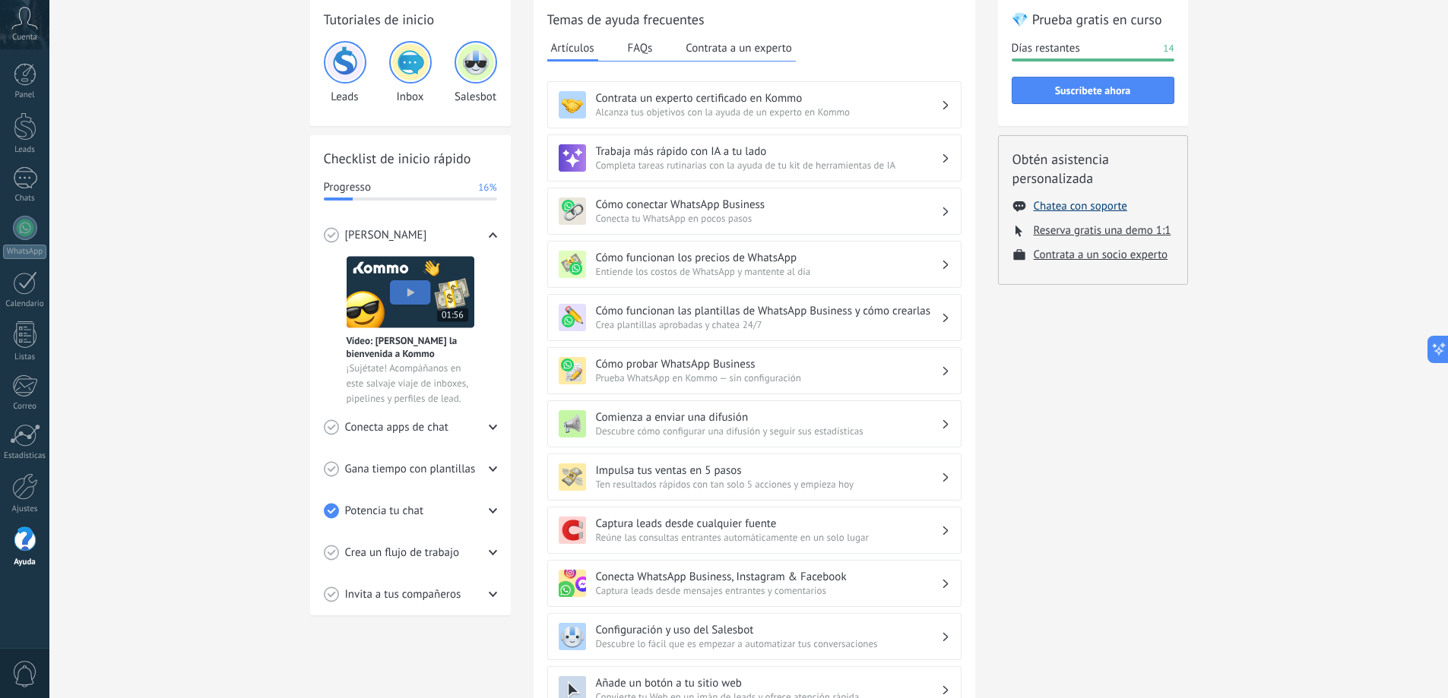
click at [1081, 208] on button "Chatea con soporte" at bounding box center [1079, 206] width 93 height 14
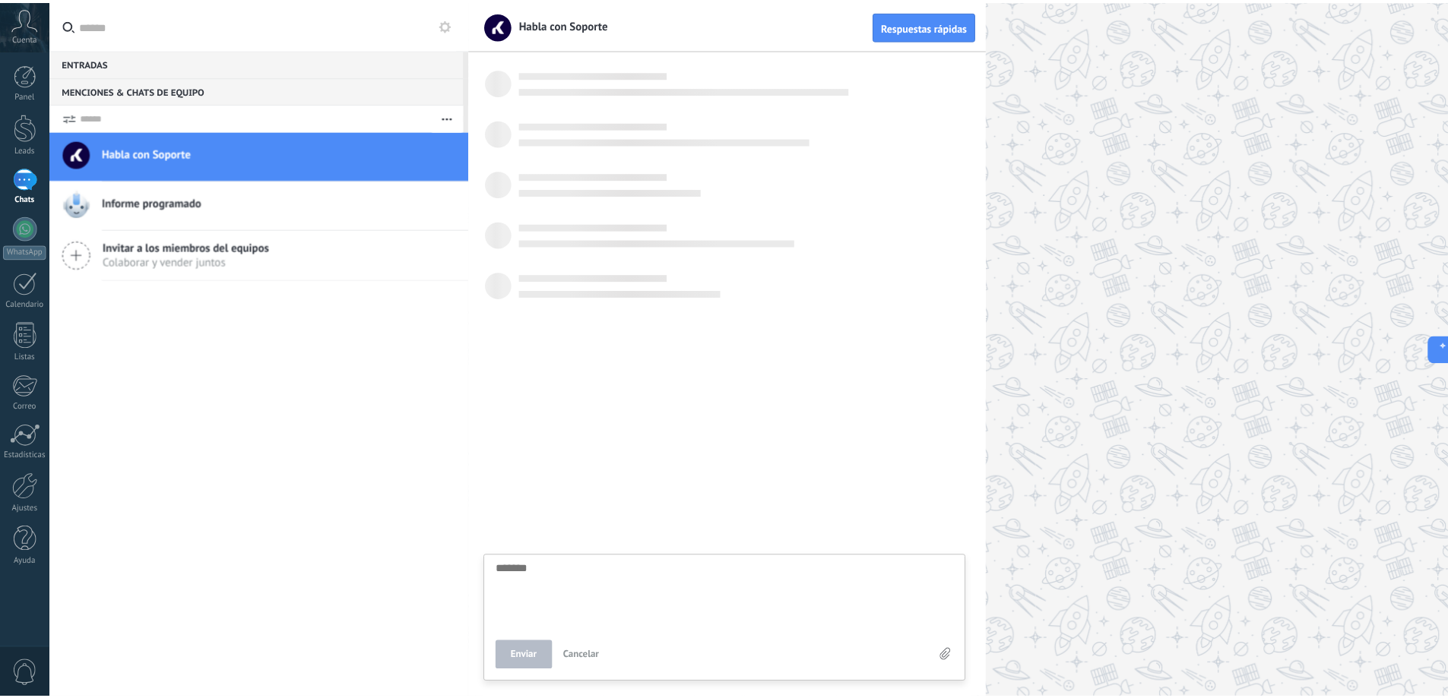
scroll to position [14, 0]
